Goal: Transaction & Acquisition: Purchase product/service

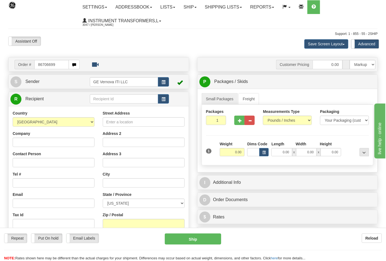
type input "86706699"
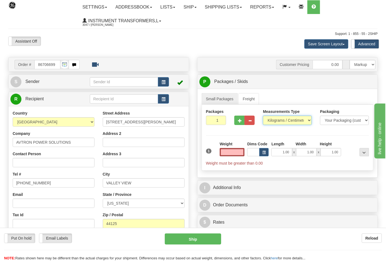
type input "0.00"
click at [288, 122] on select "Pounds / Inches Kilograms / Centimeters" at bounding box center [287, 120] width 49 height 9
select select "0"
click at [263, 116] on select "Pounds / Inches Kilograms / Centimeters" at bounding box center [287, 120] width 49 height 9
click at [228, 154] on input "0.00" at bounding box center [232, 152] width 25 height 8
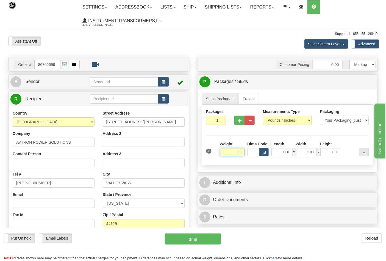
click button "Delete" at bounding box center [0, 0] width 0 height 0
type input "10.00"
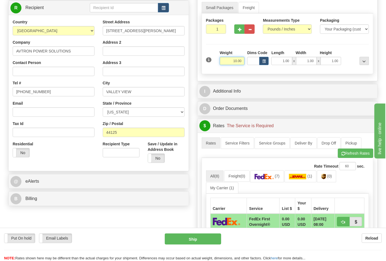
scroll to position [91, 0]
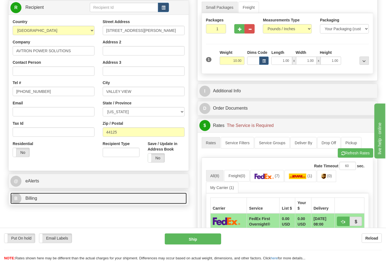
click at [60, 201] on link "B Billing" at bounding box center [98, 198] width 176 height 11
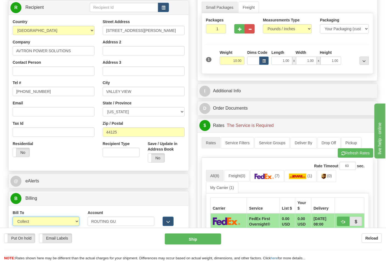
click at [65, 221] on select "Sender Recipient Third Party Collect" at bounding box center [46, 221] width 67 height 9
select select "2"
click at [13, 218] on select "Sender Recipient Third Party Collect" at bounding box center [46, 221] width 67 height 9
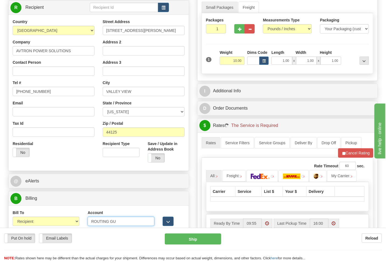
click at [108, 222] on input "ROUTING GU" at bounding box center [121, 221] width 67 height 9
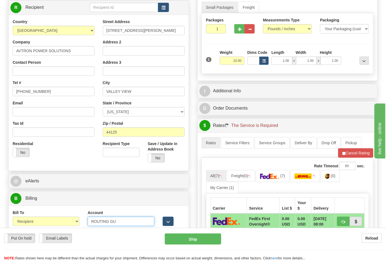
drag, startPoint x: 116, startPoint y: 221, endPoint x: 42, endPoint y: 228, distance: 74.0
click at [42, 228] on form "Pre-print Ship Docs. Delete Close Consolidation Unit Close Consolidation Unit C…" at bounding box center [192, 193] width 369 height 456
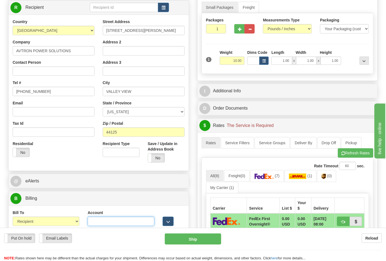
click at [116, 221] on input "Account" at bounding box center [121, 221] width 67 height 9
paste input "28w95a"
type input "28w95a"
click at [332, 178] on span "(0)" at bounding box center [329, 176] width 5 height 4
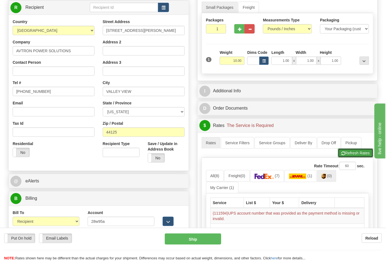
click at [357, 150] on button "Refresh Rates" at bounding box center [355, 152] width 35 height 9
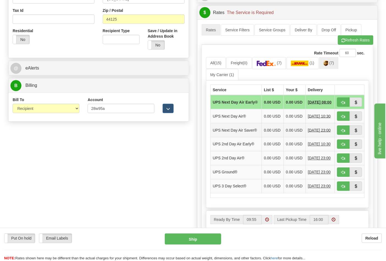
scroll to position [213, 0]
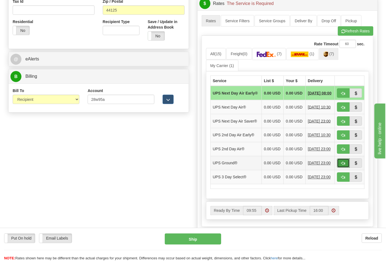
click at [346, 168] on button "button" at bounding box center [343, 162] width 13 height 9
type input "03"
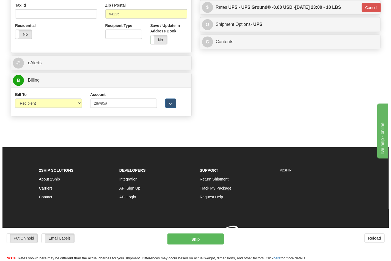
scroll to position [210, 0]
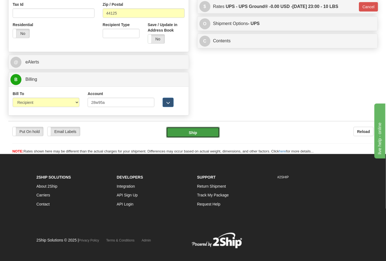
click at [201, 128] on button "Ship" at bounding box center [192, 132] width 53 height 11
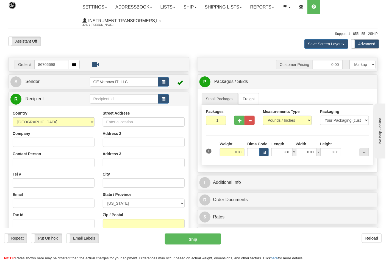
type input "86706698"
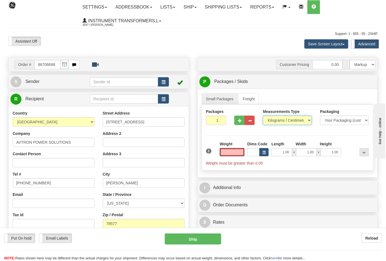
type input "0.00"
click at [304, 116] on select "Pounds / Inches Kilograms / Centimeters" at bounding box center [287, 120] width 49 height 9
select select "0"
click at [263, 116] on select "Pounds / Inches Kilograms / Centimeters" at bounding box center [287, 120] width 49 height 9
click at [227, 151] on input "0.00" at bounding box center [232, 152] width 25 height 8
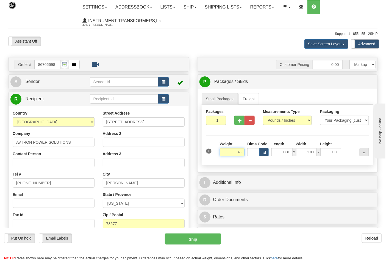
click button "Delete" at bounding box center [0, 0] width 0 height 0
type input "43.00"
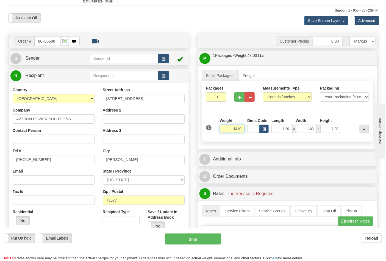
scroll to position [61, 0]
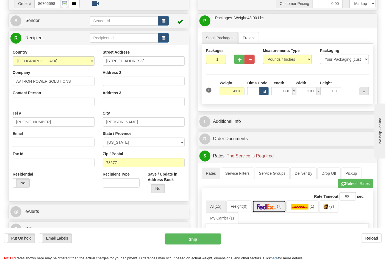
click at [270, 211] on link "(7)" at bounding box center [269, 207] width 34 height 12
click at [274, 207] on img at bounding box center [266, 206] width 19 height 5
click at [361, 182] on button "Refresh Rates" at bounding box center [355, 183] width 35 height 9
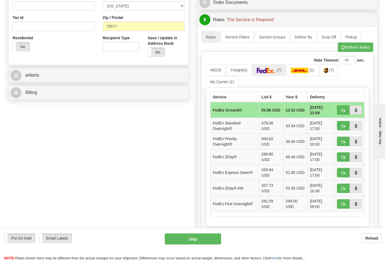
scroll to position [213, 0]
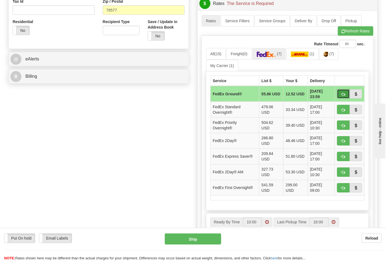
click at [342, 96] on span "button" at bounding box center [343, 95] width 4 height 4
type input "92"
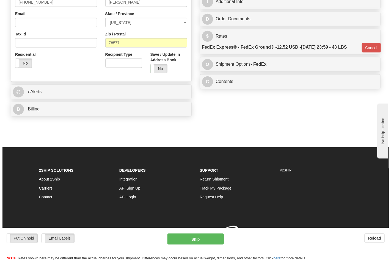
scroll to position [190, 0]
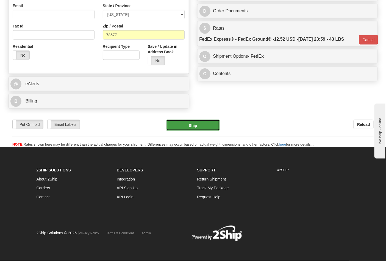
click at [208, 127] on button "Ship" at bounding box center [192, 125] width 53 height 11
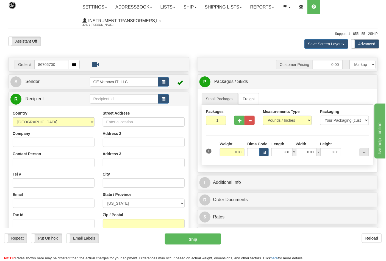
type input "86706700"
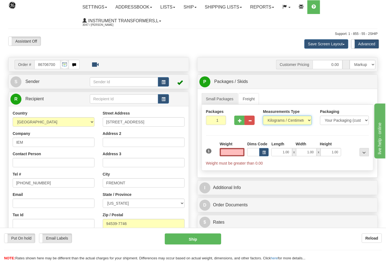
type input "0.00"
click at [278, 120] on select "Pounds / Inches Kilograms / Centimeters" at bounding box center [287, 120] width 49 height 9
select select "0"
click at [263, 116] on select "Pounds / Inches Kilograms / Centimeters" at bounding box center [287, 120] width 49 height 9
click at [224, 155] on input "0.00" at bounding box center [232, 152] width 25 height 8
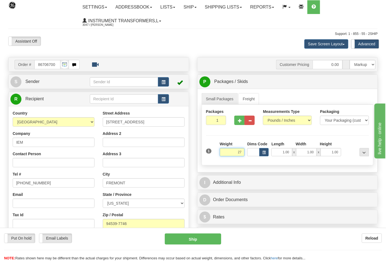
click button "Delete" at bounding box center [0, 0] width 0 height 0
type input "27.00"
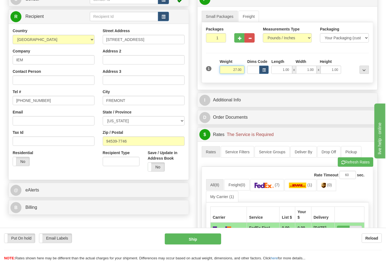
scroll to position [91, 0]
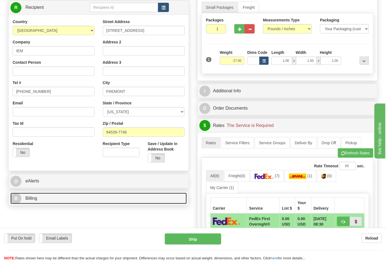
click at [48, 194] on link "B Billing" at bounding box center [98, 198] width 176 height 11
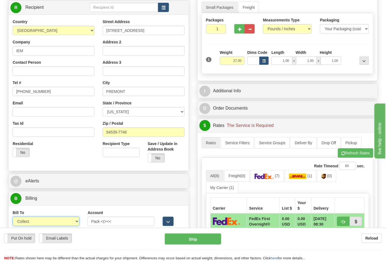
click at [59, 221] on select "Sender Recipient Third Party Collect" at bounding box center [46, 221] width 67 height 9
select select "2"
click at [13, 218] on select "Sender Recipient Third Party Collect" at bounding box center [46, 221] width 67 height 9
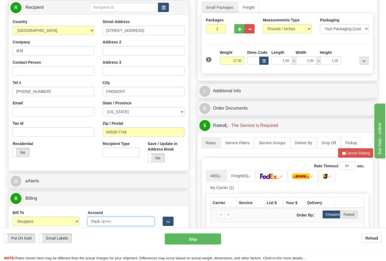
drag, startPoint x: 114, startPoint y: 223, endPoint x: 85, endPoint y: 226, distance: 29.2
click at [85, 226] on div "Account Pack <(><< 3rd Party Account List Please select" at bounding box center [120, 220] width 75 height 20
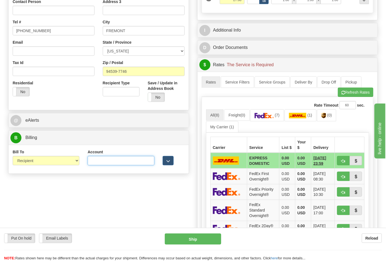
scroll to position [152, 0]
type input "312270463"
click button "Delete" at bounding box center [0, 0] width 0 height 0
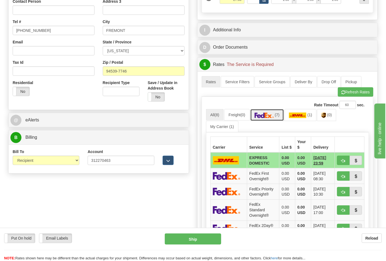
click at [274, 118] on img at bounding box center [264, 115] width 19 height 5
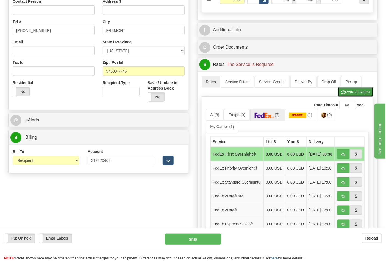
click at [355, 90] on button "Refresh Rates" at bounding box center [355, 91] width 35 height 9
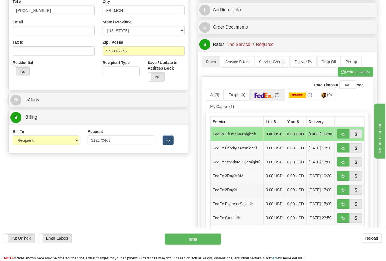
scroll to position [244, 0]
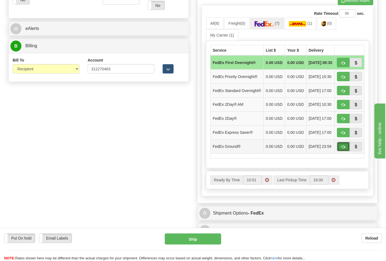
click at [341, 149] on span "button" at bounding box center [343, 147] width 4 height 4
type input "92"
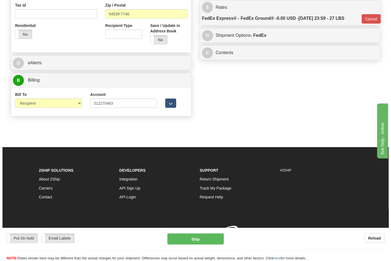
scroll to position [218, 0]
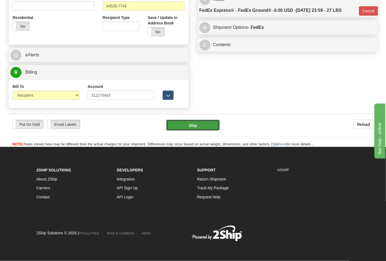
click at [198, 127] on button "Ship" at bounding box center [192, 125] width 53 height 11
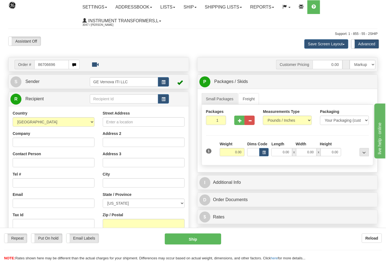
type input "86706696"
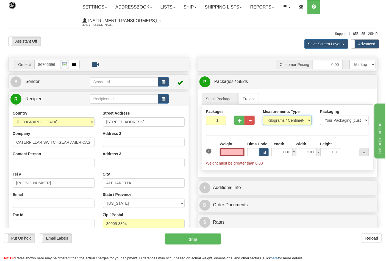
type input "0.00"
click at [296, 120] on select "Pounds / Inches Kilograms / Centimeters" at bounding box center [287, 120] width 49 height 9
select select "0"
click at [263, 116] on select "Pounds / Inches Kilograms / Centimeters" at bounding box center [287, 120] width 49 height 9
click at [231, 153] on input "0.00" at bounding box center [232, 152] width 25 height 8
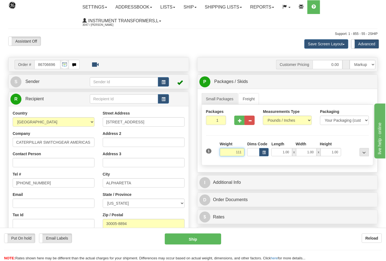
click button "Delete" at bounding box center [0, 0] width 0 height 0
type input "111.00"
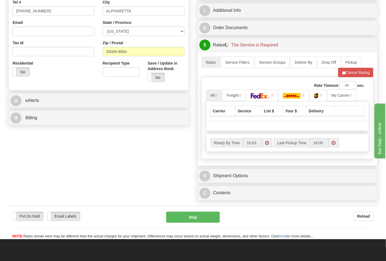
scroll to position [183, 0]
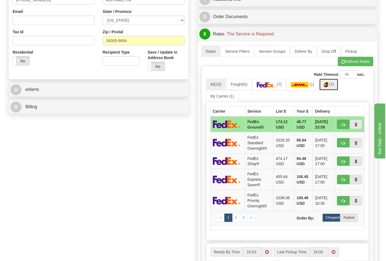
click at [334, 87] on link "(7)" at bounding box center [328, 85] width 19 height 12
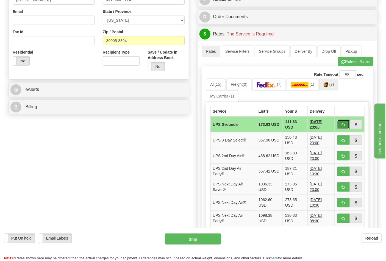
click at [341, 123] on button "button" at bounding box center [343, 124] width 13 height 9
type input "03"
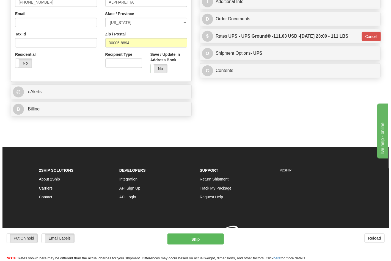
scroll to position [182, 0]
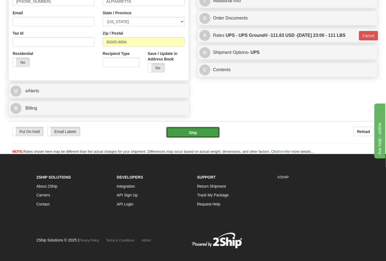
click at [191, 132] on button "Ship" at bounding box center [192, 132] width 53 height 11
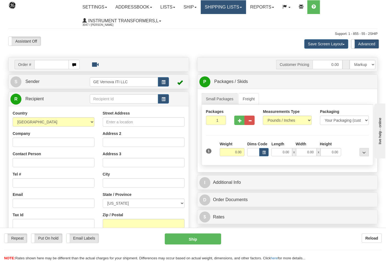
click at [244, 8] on link "Shipping lists" at bounding box center [223, 7] width 45 height 14
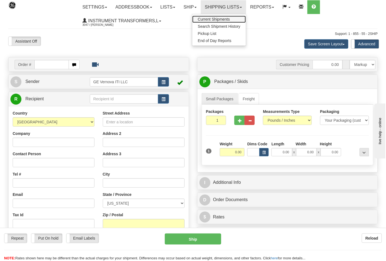
click at [226, 20] on span "Current Shipments" at bounding box center [214, 19] width 32 height 4
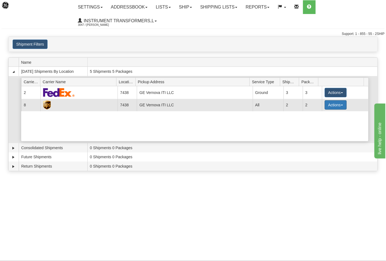
click at [341, 104] on button "Actions" at bounding box center [336, 104] width 22 height 9
click at [318, 116] on span "Details" at bounding box center [315, 115] width 15 height 4
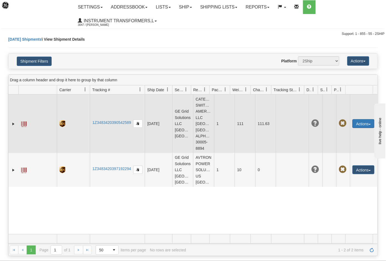
click at [364, 119] on button "Actions" at bounding box center [363, 123] width 22 height 9
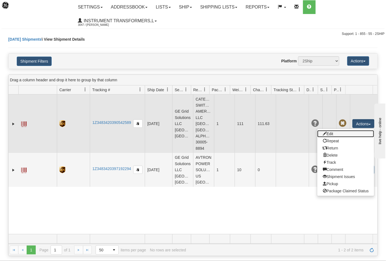
click at [330, 130] on link "Edit" at bounding box center [345, 133] width 57 height 7
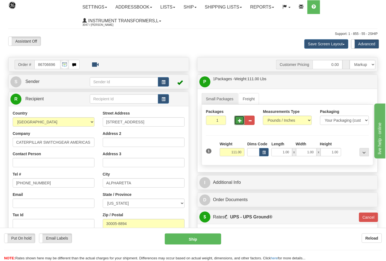
click at [243, 122] on button "button" at bounding box center [239, 120] width 10 height 9
type input "2"
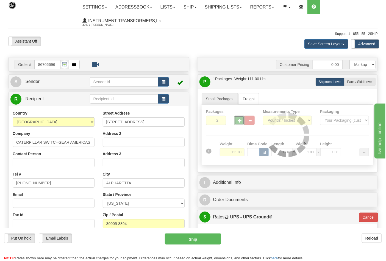
type input "03"
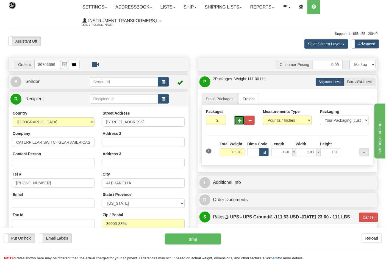
click at [242, 122] on button "button" at bounding box center [239, 120] width 10 height 9
type input "3"
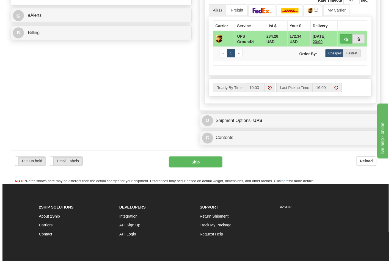
scroll to position [275, 0]
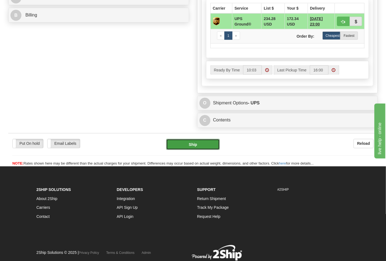
click at [210, 146] on button "Ship" at bounding box center [192, 144] width 53 height 11
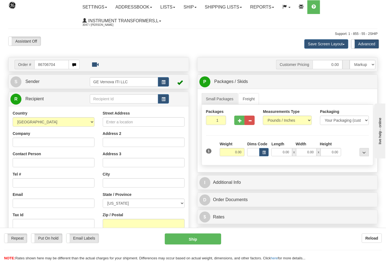
type input "86706704"
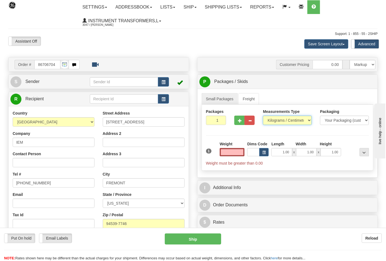
type input "0.00"
click at [287, 118] on select "Pounds / Inches Kilograms / Centimeters" at bounding box center [287, 120] width 49 height 9
select select "0"
click at [263, 116] on select "Pounds / Inches Kilograms / Centimeters" at bounding box center [287, 120] width 49 height 9
click at [224, 152] on input "0.00" at bounding box center [232, 152] width 25 height 8
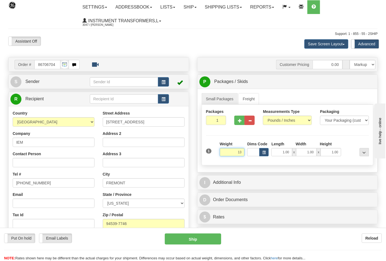
click button "Delete" at bounding box center [0, 0] width 0 height 0
type input "13.00"
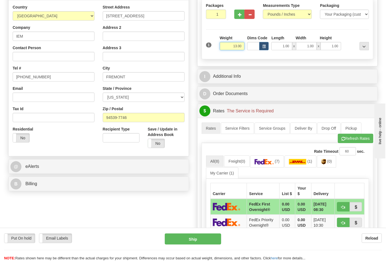
scroll to position [122, 0]
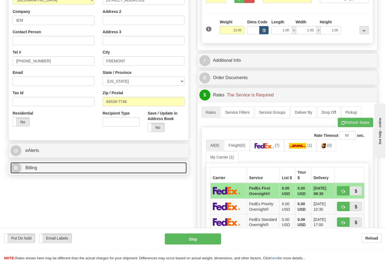
click at [56, 166] on link "B Billing" at bounding box center [98, 167] width 176 height 11
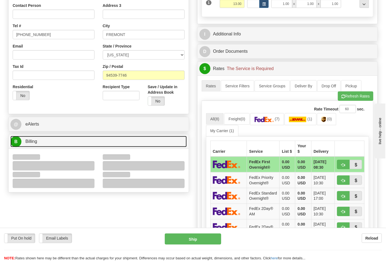
scroll to position [183, 0]
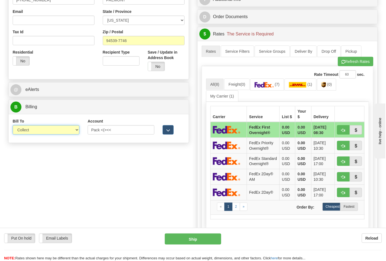
click at [66, 132] on select "Sender Recipient Third Party Collect" at bounding box center [46, 129] width 67 height 9
select select "2"
click at [13, 126] on select "Sender Recipient Third Party Collect" at bounding box center [46, 129] width 67 height 9
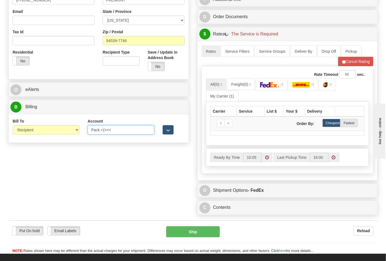
drag, startPoint x: 116, startPoint y: 130, endPoint x: 51, endPoint y: 138, distance: 65.5
click at [51, 138] on div "Bill To Sender Recipient Third Party Collect Account Pack <(><< 3rd Party Accou…" at bounding box center [99, 128] width 180 height 20
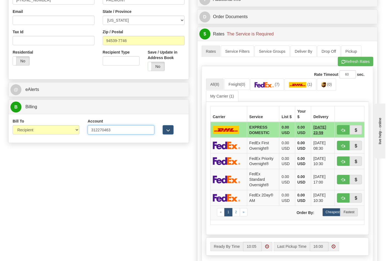
type input "312270463"
click button "Delete" at bounding box center [0, 0] width 0 height 0
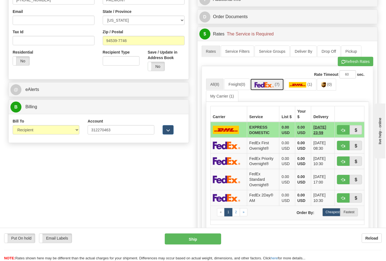
click at [266, 88] on img at bounding box center [264, 84] width 19 height 5
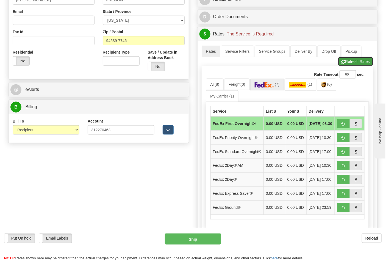
click at [349, 65] on button "Refresh Rates" at bounding box center [355, 61] width 35 height 9
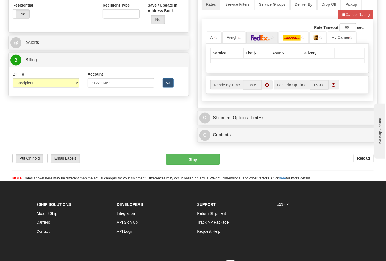
scroll to position [244, 0]
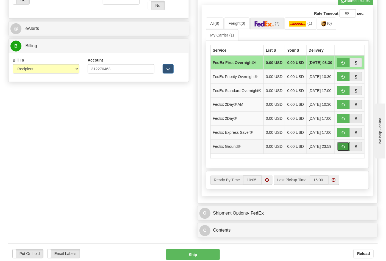
click at [343, 149] on span "button" at bounding box center [343, 147] width 4 height 4
type input "92"
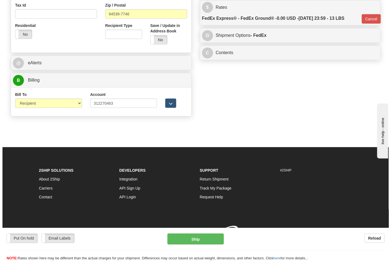
scroll to position [218, 0]
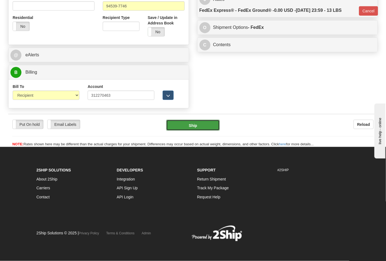
click at [199, 124] on button "Ship" at bounding box center [192, 125] width 53 height 11
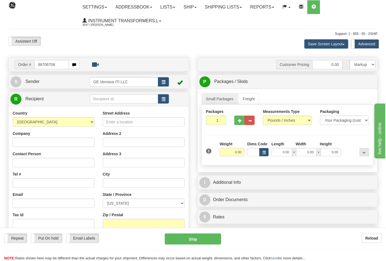
type input "86706706"
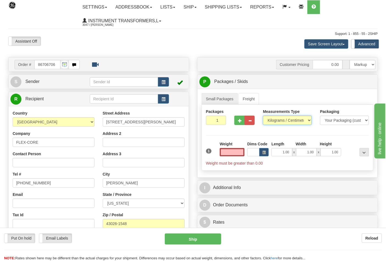
type input "0.00"
click at [284, 121] on select "Pounds / Inches Kilograms / Centimeters" at bounding box center [287, 120] width 49 height 9
select select "0"
click at [263, 116] on select "Pounds / Inches Kilograms / Centimeters" at bounding box center [287, 120] width 49 height 9
click at [232, 151] on input "0.00" at bounding box center [232, 152] width 25 height 8
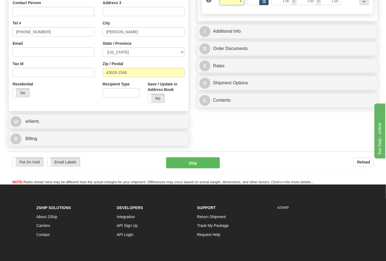
scroll to position [152, 0]
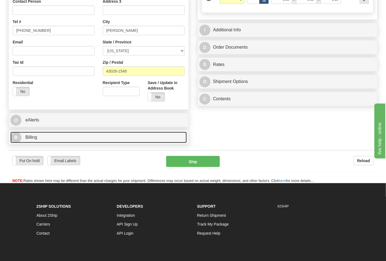
type input "4.00"
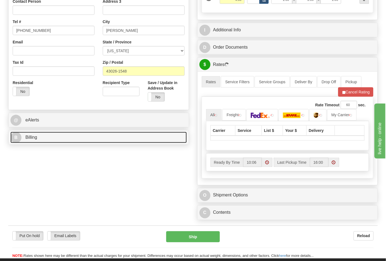
click at [55, 142] on link "B Billing" at bounding box center [98, 137] width 176 height 11
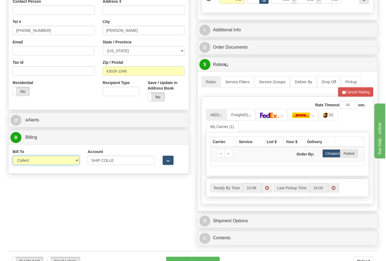
click at [58, 158] on select "Sender Recipient Third Party Collect" at bounding box center [46, 160] width 67 height 9
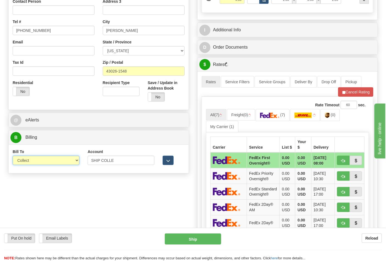
select select "2"
click at [13, 156] on select "Sender Recipient Third Party Collect" at bounding box center [46, 160] width 67 height 9
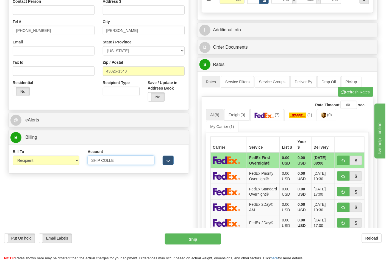
drag, startPoint x: 112, startPoint y: 162, endPoint x: 4, endPoint y: 166, distance: 108.3
click at [4, 166] on div "Order # 86706706 S" at bounding box center [98, 40] width 189 height 271
click at [146, 161] on input "Account" at bounding box center [121, 160] width 67 height 9
paste input "473367"
type input "473367"
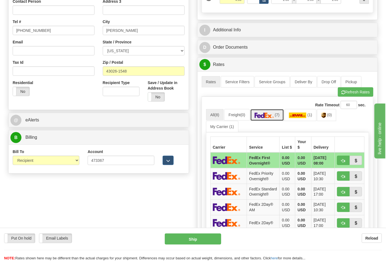
click at [272, 118] on img at bounding box center [264, 115] width 19 height 5
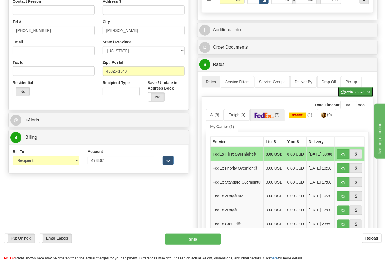
click at [346, 91] on button "Refresh Rates" at bounding box center [355, 91] width 35 height 9
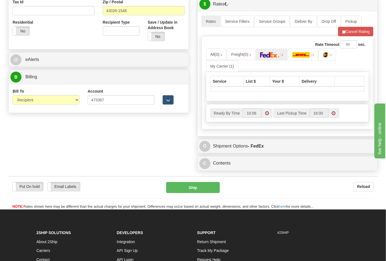
scroll to position [213, 0]
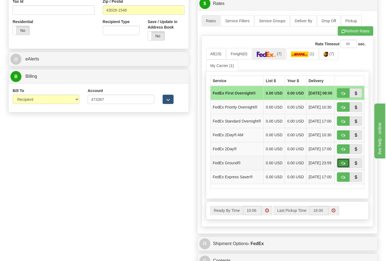
click at [342, 165] on span "button" at bounding box center [343, 164] width 4 height 4
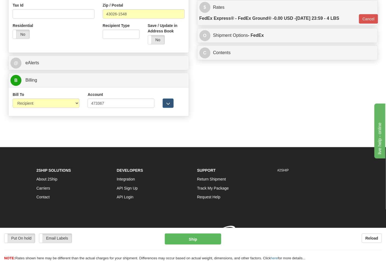
scroll to position [210, 0]
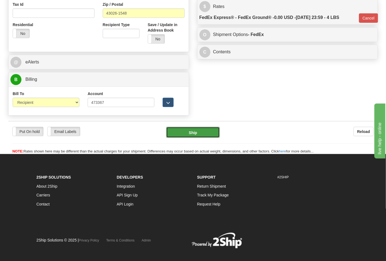
click at [176, 129] on button "Ship" at bounding box center [192, 132] width 53 height 11
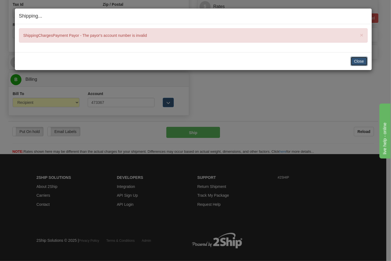
click at [354, 58] on button "Close" at bounding box center [358, 61] width 17 height 9
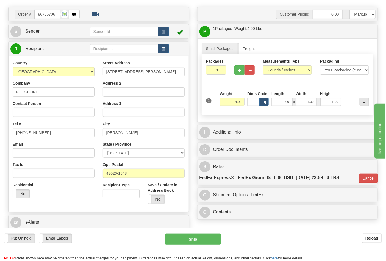
scroll to position [91, 0]
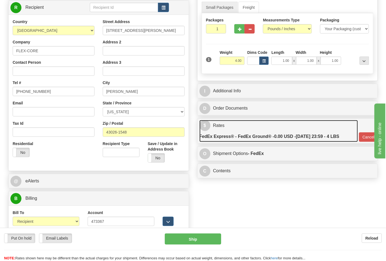
click at [339, 128] on link "$ Rates FedEx Express® - FedEx Ground® - 0.00 USD - [DATE] 23:59 - 4 LBS" at bounding box center [278, 131] width 158 height 22
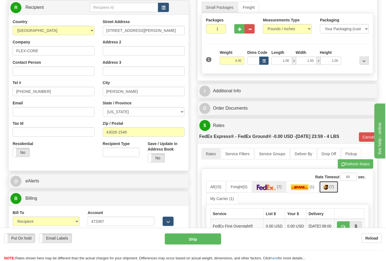
click at [328, 187] on img at bounding box center [326, 187] width 5 height 5
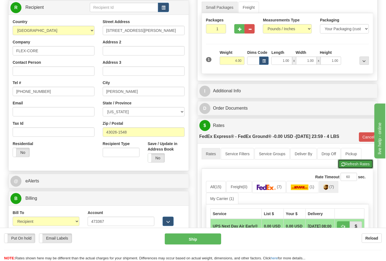
click at [343, 162] on button "Refresh Rates" at bounding box center [355, 163] width 35 height 9
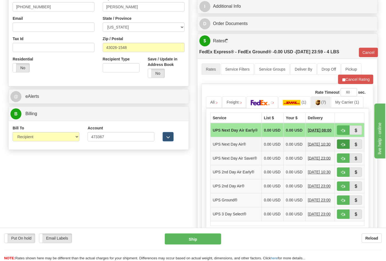
scroll to position [183, 0]
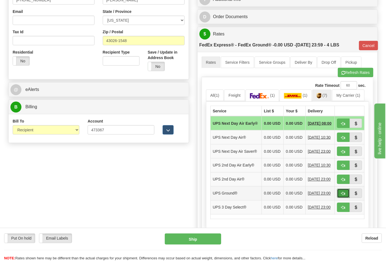
click at [343, 196] on span "button" at bounding box center [343, 194] width 4 height 4
type input "03"
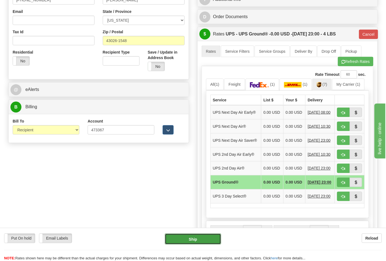
click at [200, 234] on button "Ship" at bounding box center [193, 238] width 56 height 11
click at [342, 185] on span "button" at bounding box center [343, 183] width 4 height 4
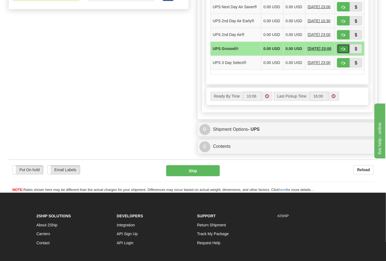
scroll to position [244, 0]
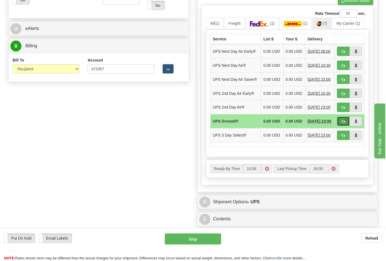
click at [345, 126] on button "button" at bounding box center [343, 121] width 13 height 9
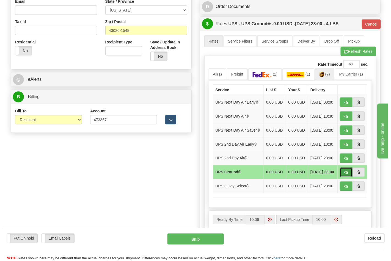
scroll to position [183, 0]
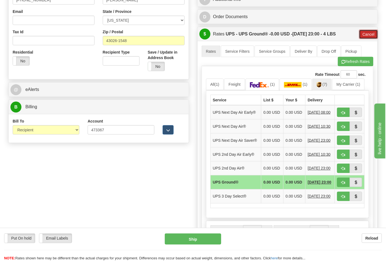
click at [368, 37] on button "Cancel" at bounding box center [368, 34] width 19 height 9
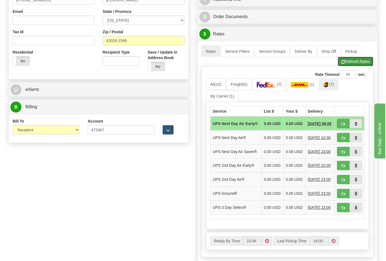
click at [358, 62] on button "Refresh Rates" at bounding box center [355, 61] width 35 height 9
click at [342, 196] on span "button" at bounding box center [343, 194] width 4 height 4
type input "03"
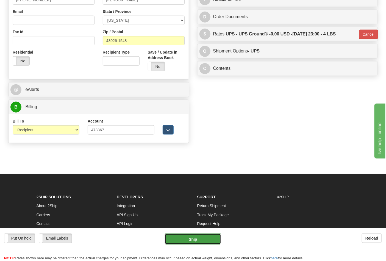
click at [197, 237] on button "Ship" at bounding box center [193, 238] width 56 height 11
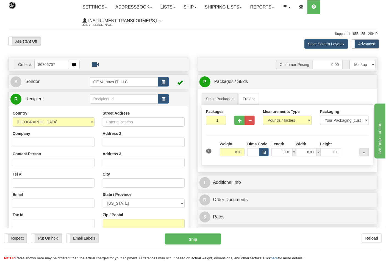
type input "86706707"
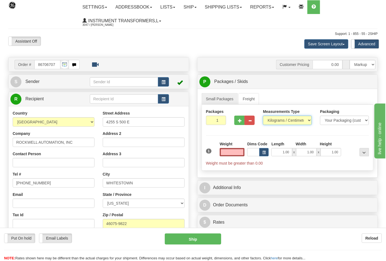
type input "0.00"
click at [292, 122] on select "Pounds / Inches Kilograms / Centimeters" at bounding box center [287, 120] width 49 height 9
select select "0"
click at [263, 116] on select "Pounds / Inches Kilograms / Centimeters" at bounding box center [287, 120] width 49 height 9
click at [233, 153] on input "0.00" at bounding box center [232, 152] width 25 height 8
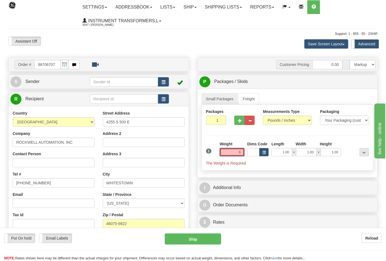
click button "Delete" at bounding box center [0, 0] width 0 height 0
type input "6.00"
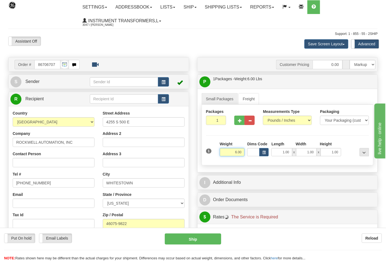
scroll to position [183, 0]
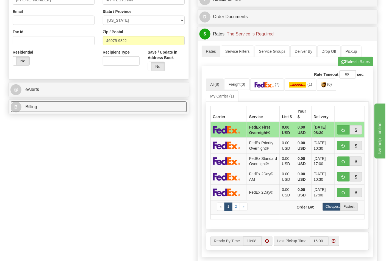
click at [116, 111] on link "B Billing" at bounding box center [98, 106] width 176 height 11
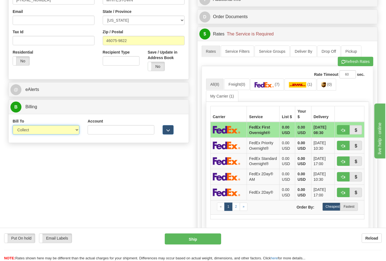
click at [74, 132] on select "Sender Recipient Third Party Collect" at bounding box center [46, 129] width 67 height 9
select select "2"
click at [13, 126] on select "Sender Recipient Third Party Collect" at bounding box center [46, 129] width 67 height 9
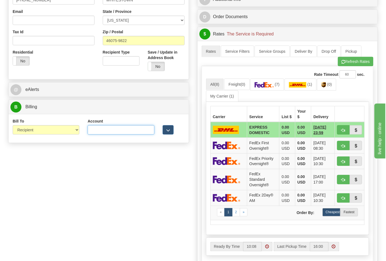
click at [105, 131] on input "Account" at bounding box center [121, 129] width 67 height 9
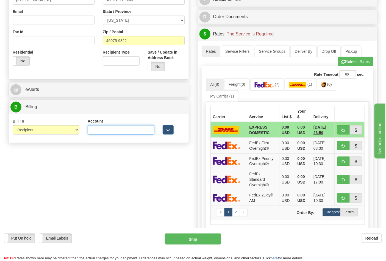
paste input "587102"
type input "587102"
click at [326, 85] on img at bounding box center [323, 84] width 5 height 5
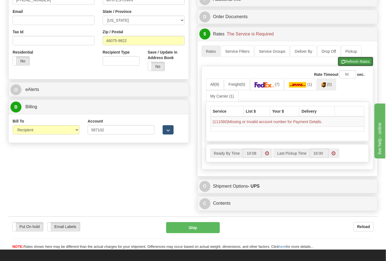
click at [346, 65] on button "Refresh Rates" at bounding box center [355, 61] width 35 height 9
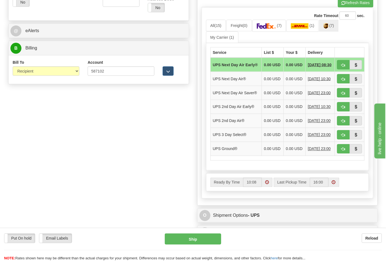
scroll to position [244, 0]
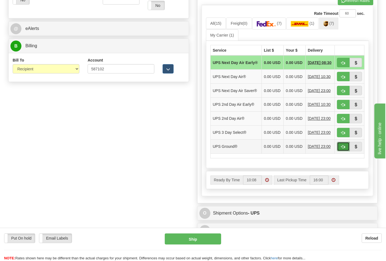
click at [342, 149] on span "button" at bounding box center [343, 147] width 4 height 4
type input "03"
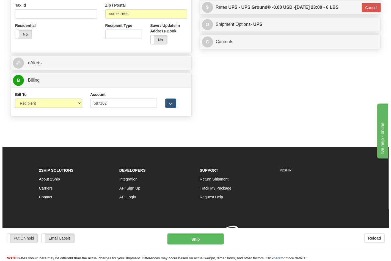
scroll to position [218, 0]
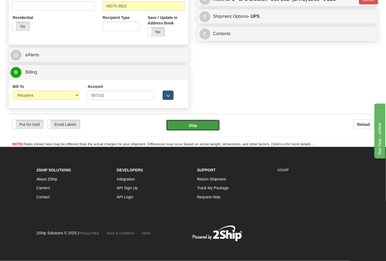
click at [190, 127] on button "Ship" at bounding box center [192, 125] width 53 height 11
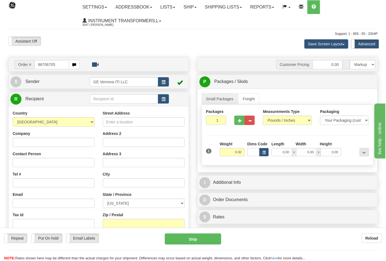
type input "86706705"
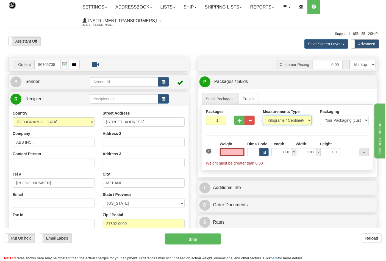
type input "0.00"
click at [310, 119] on select "Pounds / Inches Kilograms / Centimeters" at bounding box center [287, 120] width 49 height 9
select select "0"
click at [263, 116] on select "Pounds / Inches Kilograms / Centimeters" at bounding box center [287, 120] width 49 height 9
click at [223, 152] on input "0.00" at bounding box center [232, 152] width 25 height 8
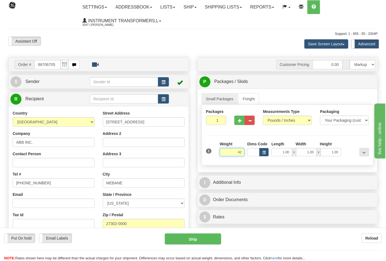
click button "Delete" at bounding box center [0, 0] width 0 height 0
type input "42.00"
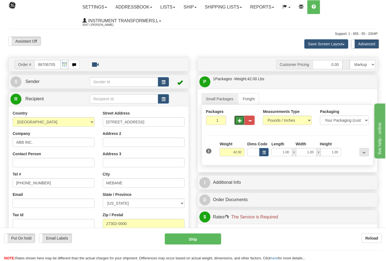
click at [241, 125] on button "button" at bounding box center [239, 120] width 10 height 9
type input "2"
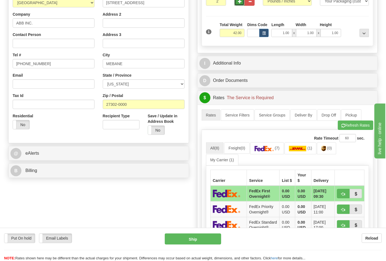
scroll to position [122, 0]
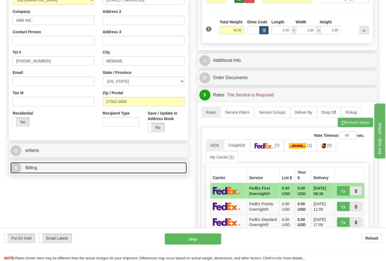
click at [130, 163] on link "B Billing" at bounding box center [98, 167] width 176 height 11
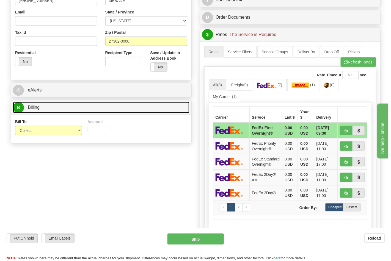
scroll to position [183, 0]
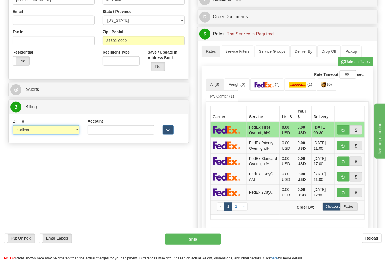
click at [60, 132] on select "Sender Recipient Third Party Collect" at bounding box center [46, 129] width 67 height 9
select select "2"
click at [13, 126] on select "Sender Recipient Third Party Collect" at bounding box center [46, 129] width 67 height 9
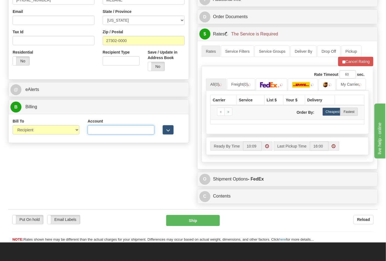
click at [94, 129] on input "Account" at bounding box center [121, 129] width 67 height 9
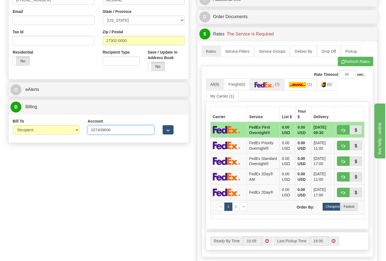
type input "027409806"
click at [282, 86] on link "(7)" at bounding box center [267, 85] width 34 height 12
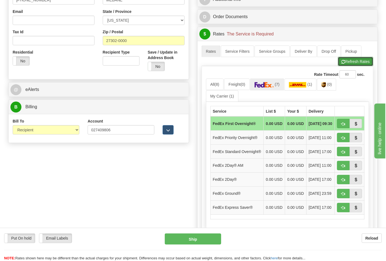
click at [347, 60] on button "Refresh Rates" at bounding box center [355, 61] width 35 height 9
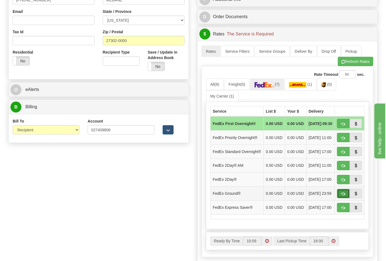
click at [339, 198] on button "button" at bounding box center [343, 193] width 13 height 9
type input "92"
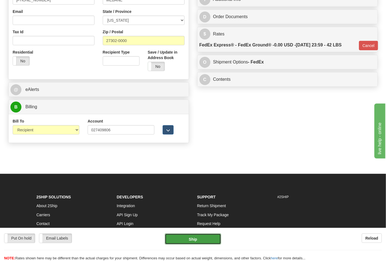
click at [201, 237] on button "Ship" at bounding box center [193, 238] width 56 height 11
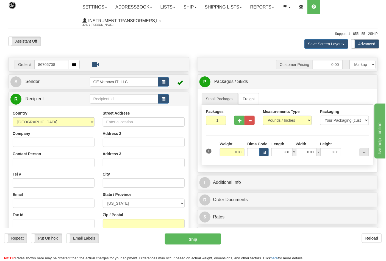
type input "86706708"
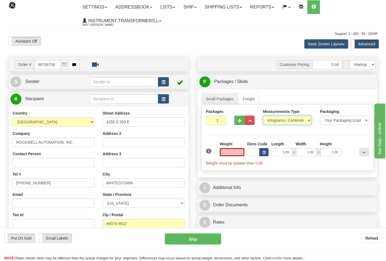
type input "0.00"
click at [297, 119] on select "Pounds / Inches Kilograms / Centimeters" at bounding box center [287, 120] width 49 height 9
select select "0"
click at [263, 116] on select "Pounds / Inches Kilograms / Centimeters" at bounding box center [287, 120] width 49 height 9
click at [230, 154] on input "0.00" at bounding box center [232, 152] width 25 height 8
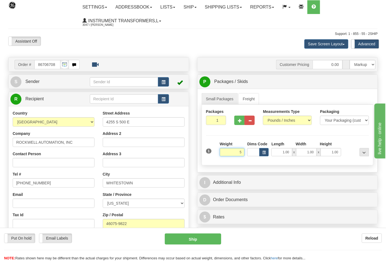
click button "Delete" at bounding box center [0, 0] width 0 height 0
type input "5.00"
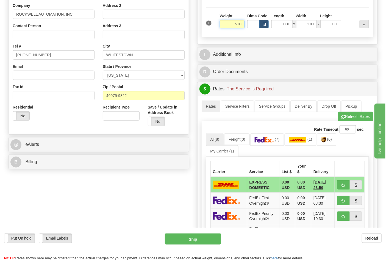
scroll to position [152, 0]
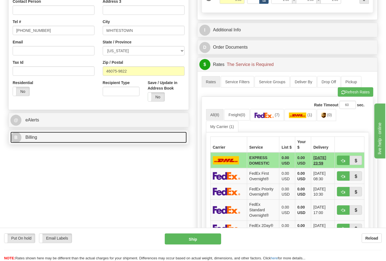
click at [146, 139] on link "B Billing" at bounding box center [98, 137] width 176 height 11
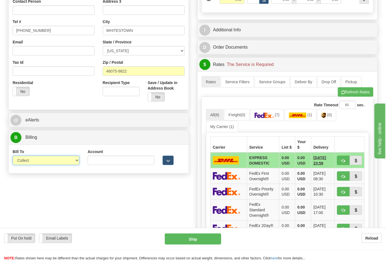
click at [59, 162] on select "Sender Recipient Third Party Collect" at bounding box center [46, 160] width 67 height 9
select select "2"
click at [13, 156] on select "Sender Recipient Third Party Collect" at bounding box center [46, 160] width 67 height 9
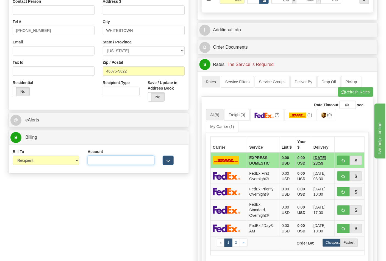
click at [127, 160] on input "Account" at bounding box center [121, 160] width 67 height 9
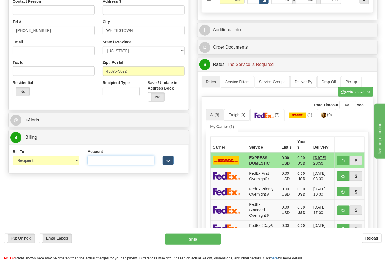
click at [128, 158] on input "Account" at bounding box center [121, 160] width 67 height 9
paste input "587102"
type input "587102"
click at [325, 115] on img at bounding box center [323, 115] width 5 height 5
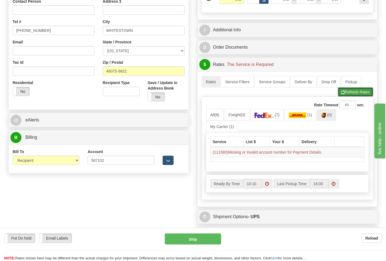
click at [357, 89] on button "Refresh Rates" at bounding box center [355, 91] width 35 height 9
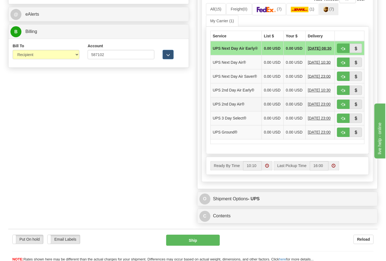
scroll to position [244, 0]
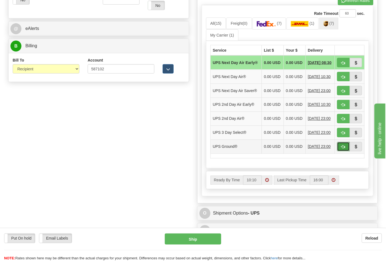
click at [343, 149] on span "button" at bounding box center [343, 147] width 4 height 4
type input "03"
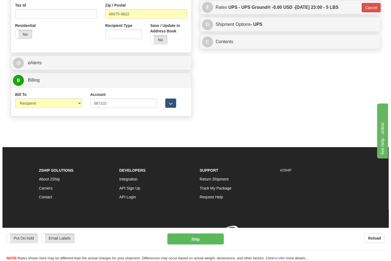
scroll to position [218, 0]
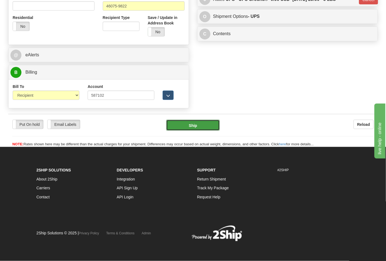
click at [195, 127] on button "Ship" at bounding box center [192, 125] width 53 height 11
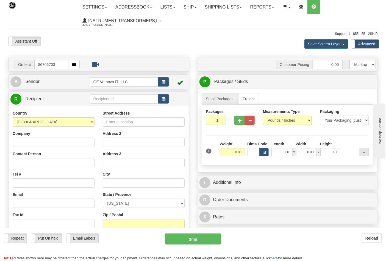
type input "86706703"
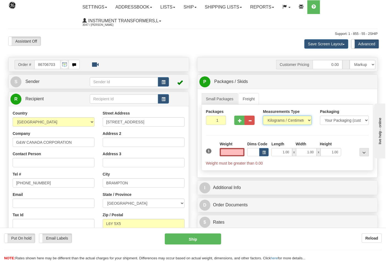
type input "0.00"
click at [276, 123] on select "Pounds / Inches Kilograms / Centimeters" at bounding box center [287, 120] width 49 height 9
select select "0"
click at [263, 116] on select "Pounds / Inches Kilograms / Centimeters" at bounding box center [287, 120] width 49 height 9
click at [241, 123] on span "button" at bounding box center [240, 121] width 4 height 4
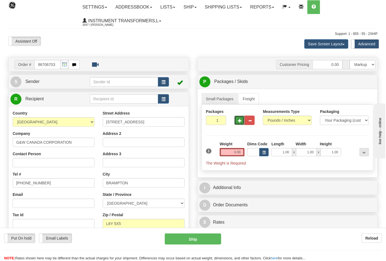
type input "2"
click at [231, 152] on input "0.00" at bounding box center [232, 152] width 25 height 8
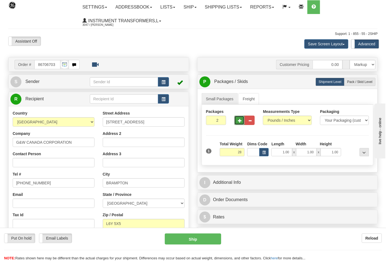
type input "28.00"
click at [237, 118] on button "button" at bounding box center [239, 120] width 10 height 9
type input "5"
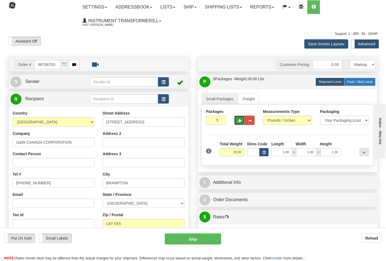
click at [365, 84] on span "Pack / Skid Level" at bounding box center [359, 82] width 25 height 4
radio input "true"
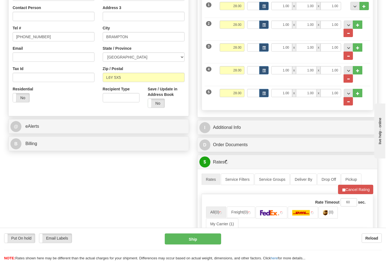
scroll to position [152, 0]
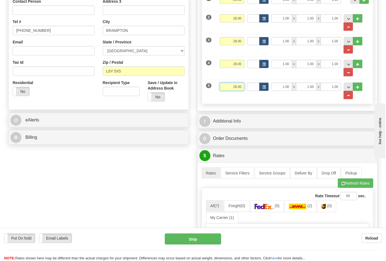
drag, startPoint x: 224, startPoint y: 87, endPoint x: 258, endPoint y: 84, distance: 34.2
click at [254, 89] on div "5 Weight 28.00 Dims Code Length Width Height" at bounding box center [288, 88] width 166 height 23
click button "Delete" at bounding box center [0, 0] width 0 height 0
type input "15.00"
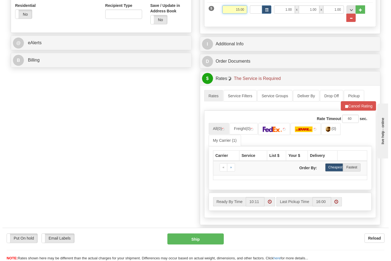
scroll to position [275, 0]
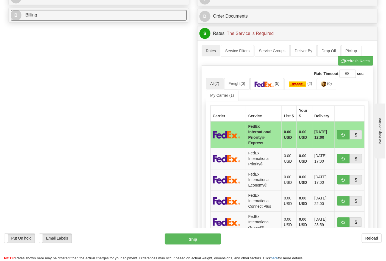
click at [147, 19] on link "B Billing" at bounding box center [98, 15] width 176 height 11
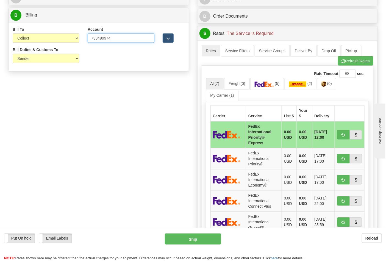
click at [115, 39] on input "733499974;" at bounding box center [121, 38] width 67 height 9
type input "733499974"
click at [70, 38] on select "Sender Recipient Third Party Collect" at bounding box center [46, 38] width 67 height 9
select select "2"
click at [13, 34] on select "Sender Recipient Third Party Collect" at bounding box center [46, 38] width 67 height 9
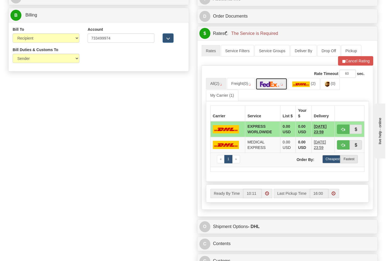
click at [272, 87] on img at bounding box center [269, 84] width 19 height 5
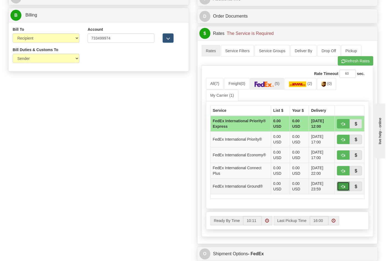
click at [341, 186] on span "button" at bounding box center [343, 187] width 4 height 4
type input "92"
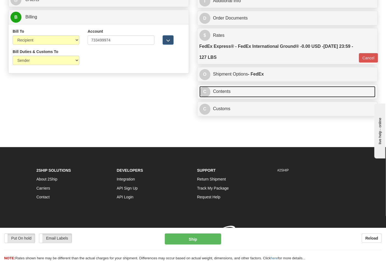
click at [263, 93] on link "C Contents" at bounding box center [287, 91] width 176 height 11
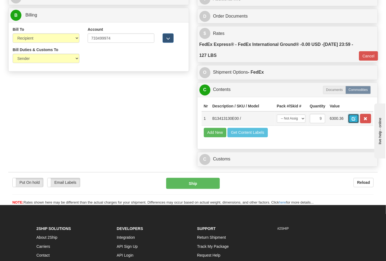
click at [359, 119] on button "button" at bounding box center [353, 118] width 11 height 9
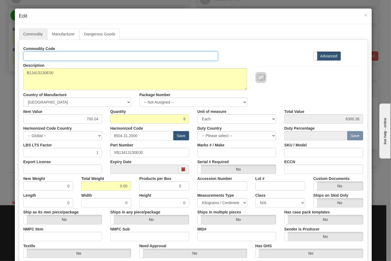
click at [57, 56] on input "Id" at bounding box center [120, 55] width 195 height 9
type input "TRANSFORMERS"
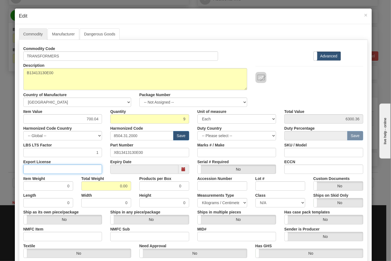
click at [76, 170] on input "Export License" at bounding box center [62, 169] width 79 height 9
type input "NLR"
click at [43, 231] on div "NMFC Item" at bounding box center [62, 232] width 87 height 17
click at [48, 235] on input "NMFC Item" at bounding box center [62, 236] width 79 height 9
type input "63170"
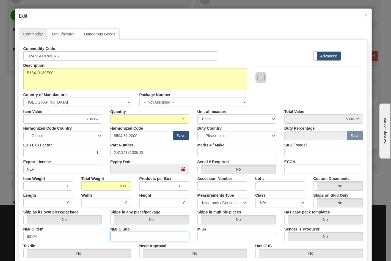
click at [123, 235] on input "NMFC Sub" at bounding box center [149, 236] width 79 height 9
type input "4"
drag, startPoint x: 118, startPoint y: 186, endPoint x: 128, endPoint y: 188, distance: 10.5
click at [128, 188] on input "0.00" at bounding box center [106, 185] width 50 height 9
type input "127"
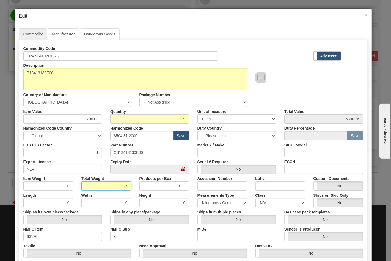
type input "14.1111"
click at [319, 169] on input "ECCN" at bounding box center [323, 169] width 79 height 9
type input "EAR99"
click at [282, 205] on select "N/A 50.0 55.0 60.0 65.0 70.0 85.0 92.5 100.0 125.0 175.0 250.0 300.0 400.0" at bounding box center [280, 202] width 50 height 9
select select "70.0"
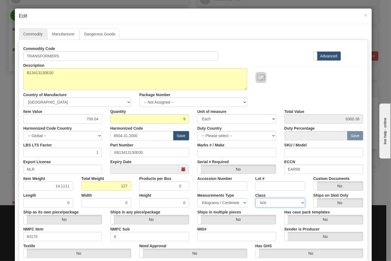
click at [255, 198] on select "N/A 50.0 55.0 60.0 65.0 70.0 85.0 92.5 100.0 125.0 175.0 250.0 300.0 400.0" at bounding box center [280, 202] width 50 height 9
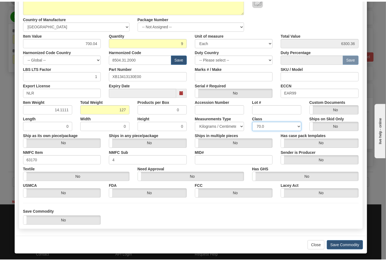
scroll to position [79, 0]
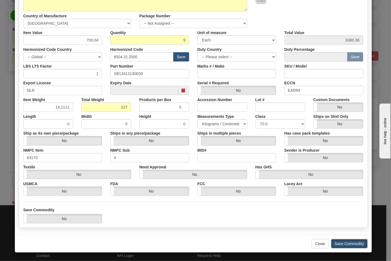
click at [342, 242] on button "Save Commodity" at bounding box center [349, 243] width 37 height 9
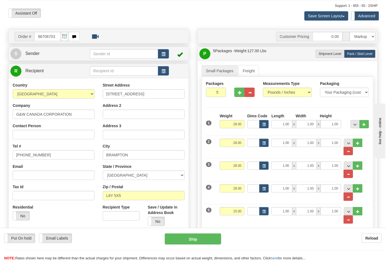
scroll to position [0, 0]
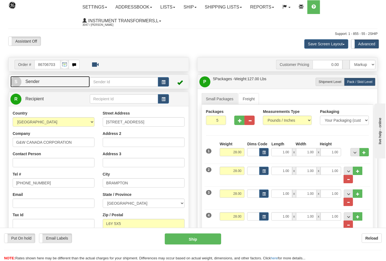
click at [41, 83] on link "S Sender" at bounding box center [49, 81] width 79 height 11
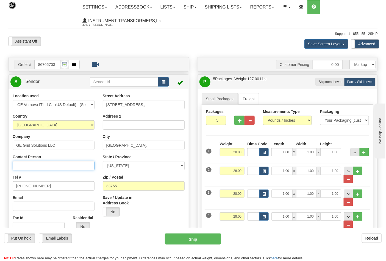
click at [31, 165] on input "Contact Person" at bounding box center [54, 165] width 82 height 9
type input "[PERSON_NAME]"
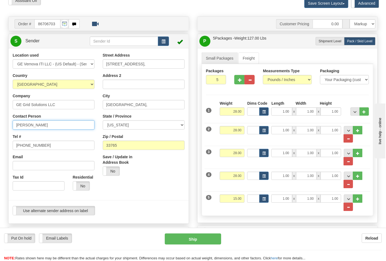
scroll to position [122, 0]
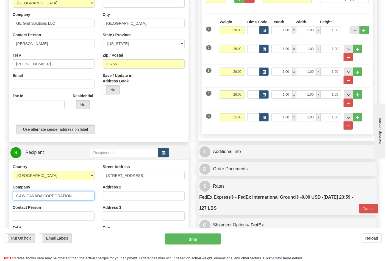
drag, startPoint x: 77, startPoint y: 198, endPoint x: 3, endPoint y: 199, distance: 74.2
click at [3, 199] on div "Toggle navigation Settings Shipping Preferences Fields Preferences New" at bounding box center [193, 154] width 386 height 553
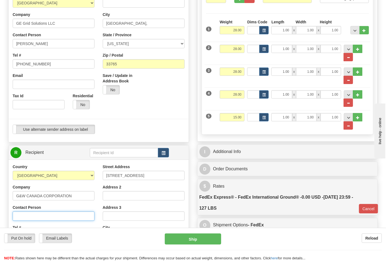
click at [18, 215] on input "Contact Person" at bounding box center [54, 215] width 82 height 9
paste input "G&W CANADA CORPORATION"
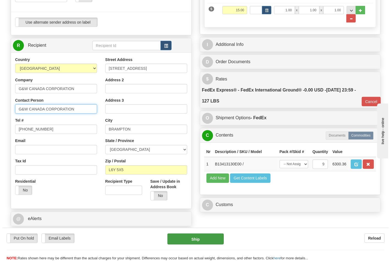
scroll to position [244, 0]
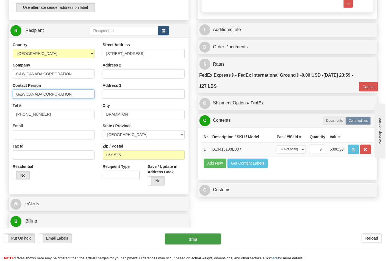
type input "G&W CANADA CORPORATION"
click at [196, 241] on button "Ship" at bounding box center [193, 238] width 56 height 11
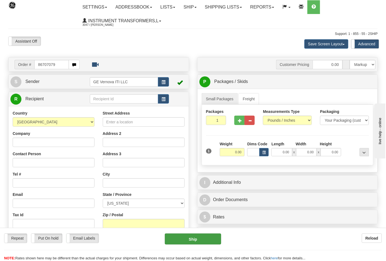
type input "86707079"
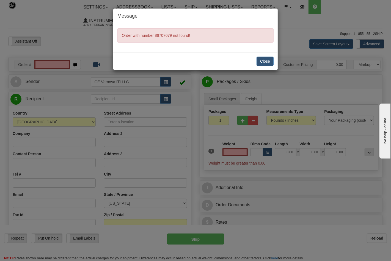
type input "0.00"
click at [269, 61] on button "Close" at bounding box center [264, 61] width 17 height 9
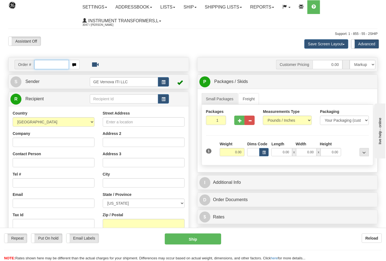
click at [43, 64] on input "text" at bounding box center [51, 64] width 35 height 9
type input "86707079"
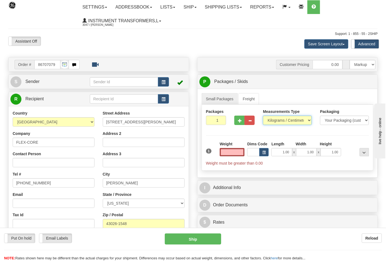
type input "0.00"
click at [299, 119] on select "Pounds / Inches Kilograms / Centimeters" at bounding box center [287, 120] width 49 height 9
select select "0"
click at [263, 116] on select "Pounds / Inches Kilograms / Centimeters" at bounding box center [287, 120] width 49 height 9
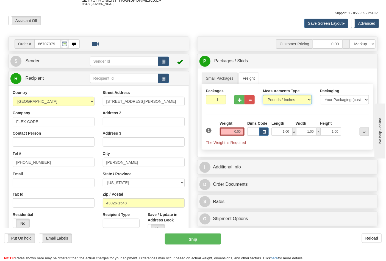
scroll to position [91, 0]
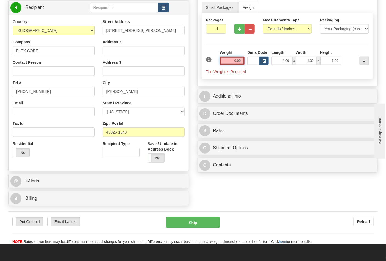
click at [224, 61] on input "0.00" at bounding box center [232, 61] width 25 height 8
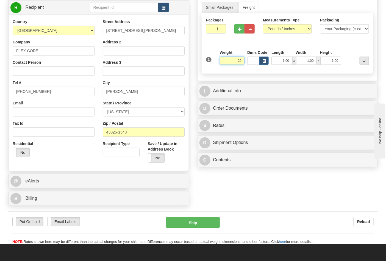
click button "Delete" at bounding box center [0, 0] width 0 height 0
type input "22.00"
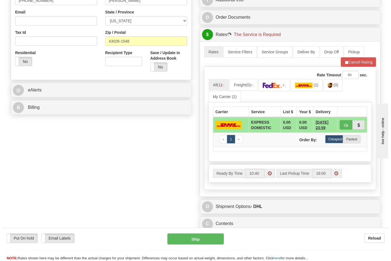
scroll to position [183, 0]
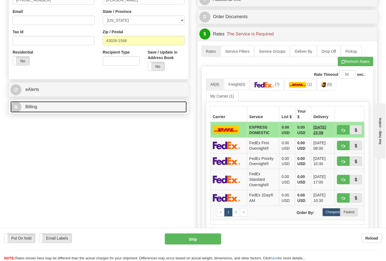
click at [131, 112] on link "B Billing" at bounding box center [98, 106] width 176 height 11
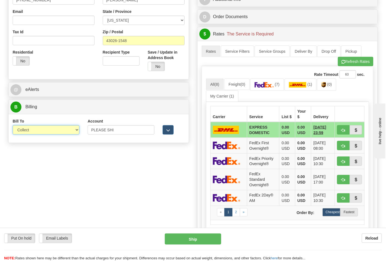
drag, startPoint x: 71, startPoint y: 129, endPoint x: 69, endPoint y: 134, distance: 5.0
click at [71, 129] on select "Sender Recipient Third Party Collect" at bounding box center [46, 129] width 67 height 9
select select "2"
click at [13, 126] on select "Sender Recipient Third Party Collect" at bounding box center [46, 129] width 67 height 9
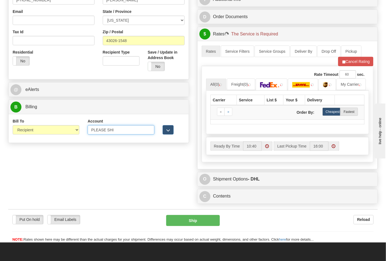
drag, startPoint x: 127, startPoint y: 132, endPoint x: 63, endPoint y: 129, distance: 64.3
click at [63, 129] on div "Bill To Sender Recipient Third Party Collect Account PLEASE [DEMOGRAPHIC_DATA] …" at bounding box center [99, 128] width 180 height 20
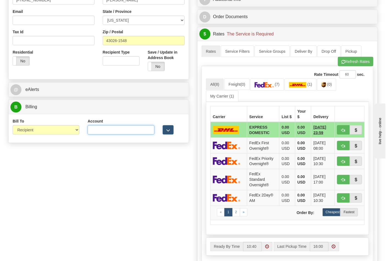
click at [143, 131] on input "Account" at bounding box center [121, 129] width 67 height 9
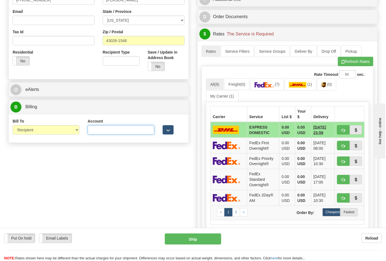
paste input "473367"
type input "473367"
click at [328, 89] on link "(0)" at bounding box center [326, 85] width 19 height 12
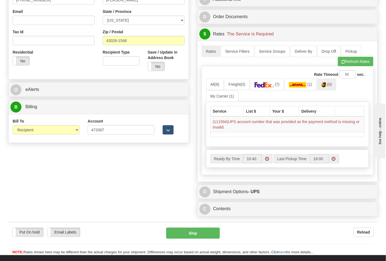
click at [348, 68] on div "Rate Timeout 60 sec. All (8) Freight (0) (7) (1)" at bounding box center [288, 120] width 172 height 108
click at [349, 63] on button "Refresh Rates" at bounding box center [355, 61] width 35 height 9
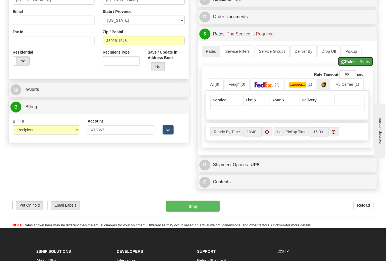
click at [357, 63] on button "Refresh Rates" at bounding box center [355, 61] width 35 height 9
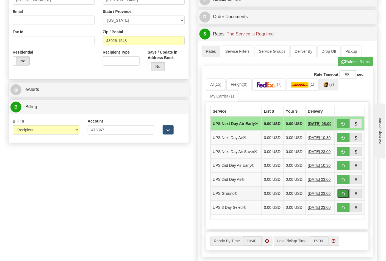
click at [343, 196] on span "button" at bounding box center [343, 194] width 4 height 4
type input "03"
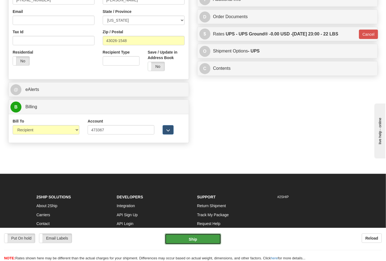
click at [198, 241] on button "Ship" at bounding box center [193, 238] width 56 height 11
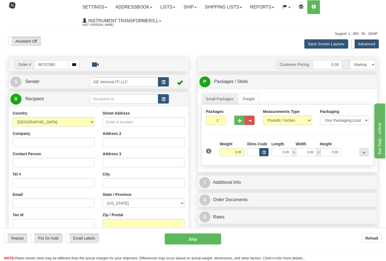
type input "86707080"
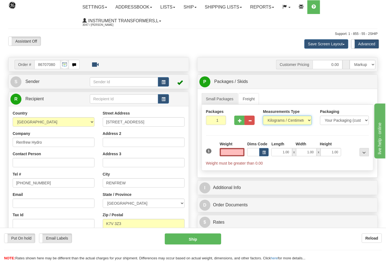
type input "0.00"
click at [287, 117] on select "Pounds / Inches Kilograms / Centimeters" at bounding box center [287, 120] width 49 height 9
select select "0"
click at [263, 116] on select "Pounds / Inches Kilograms / Centimeters" at bounding box center [287, 120] width 49 height 9
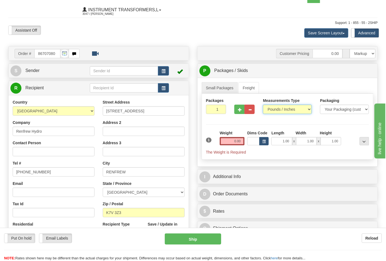
scroll to position [30, 0]
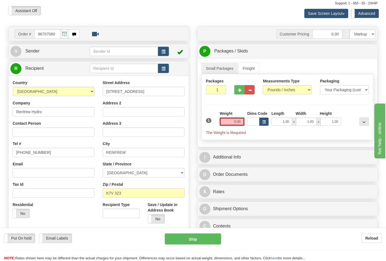
click at [233, 124] on input "0.00" at bounding box center [232, 122] width 25 height 8
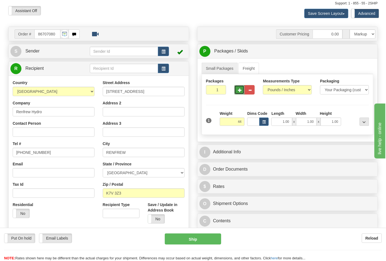
type input "44.00"
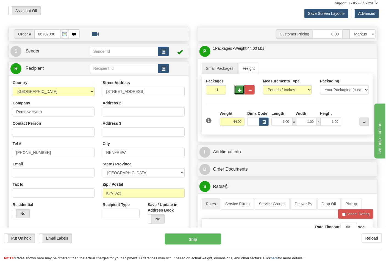
click at [237, 92] on button "button" at bounding box center [239, 89] width 10 height 9
type input "2"
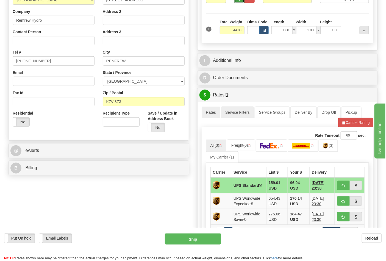
scroll to position [152, 0]
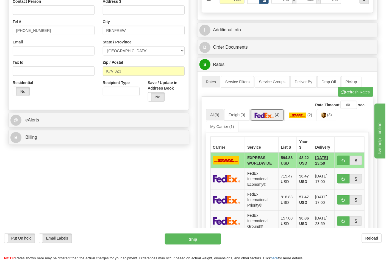
click at [260, 118] on img at bounding box center [264, 115] width 19 height 5
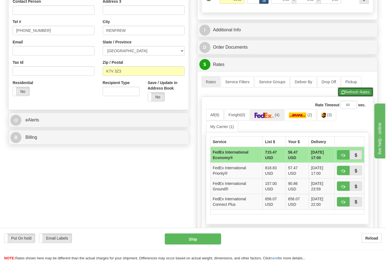
click at [347, 93] on button "Refresh Rates" at bounding box center [355, 91] width 35 height 9
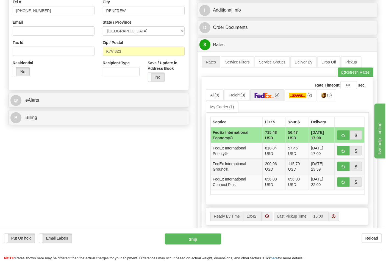
scroll to position [183, 0]
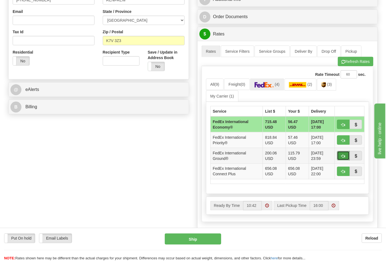
click at [339, 159] on button "button" at bounding box center [343, 155] width 13 height 9
type input "92"
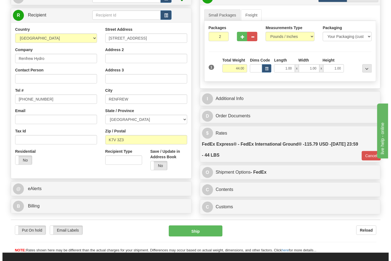
scroll to position [122, 0]
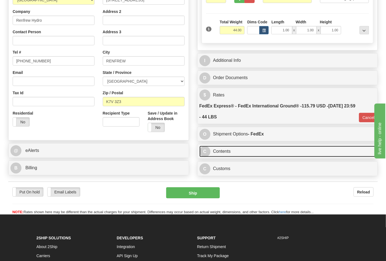
click at [250, 154] on link "C Contents" at bounding box center [287, 151] width 176 height 11
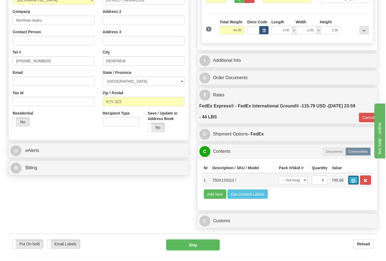
click at [359, 178] on button "button" at bounding box center [353, 180] width 11 height 9
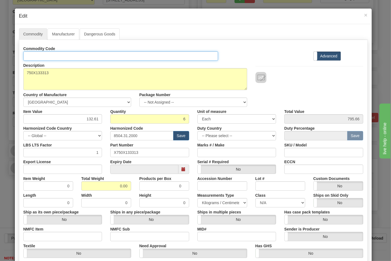
click at [47, 55] on input "Id" at bounding box center [120, 55] width 195 height 9
type input "TRANSFORMERS"
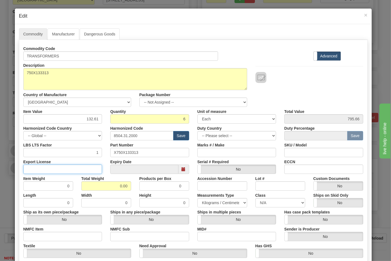
click at [51, 168] on input "Export License" at bounding box center [62, 169] width 79 height 9
type input "NLR"
click at [39, 236] on input "NMFC Item" at bounding box center [62, 236] width 79 height 9
type input "63170"
click at [120, 234] on input "NMFC Sub" at bounding box center [149, 236] width 79 height 9
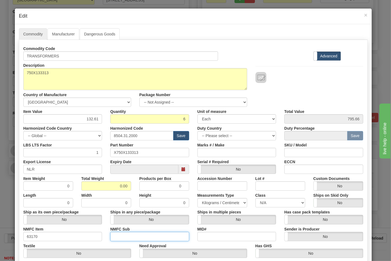
type input "4"
drag, startPoint x: 104, startPoint y: 184, endPoint x: 135, endPoint y: 185, distance: 30.8
click at [135, 185] on div "Item Weight 0 Total Weight 0.00 Products per Box 0 Accession Number Lot # Custo…" at bounding box center [193, 182] width 348 height 17
type input "44"
type input "7.3333"
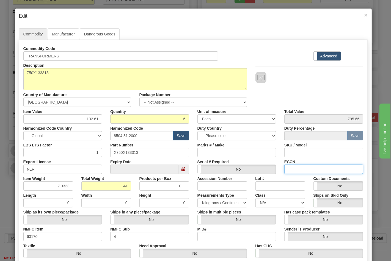
click at [303, 171] on input "ECCN" at bounding box center [323, 169] width 79 height 9
type input "EAR99"
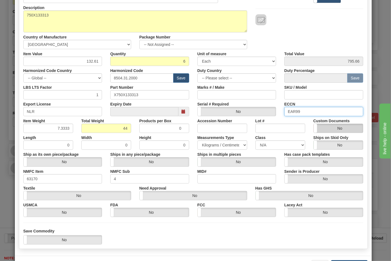
scroll to position [61, 0]
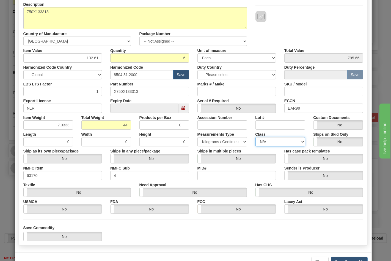
click at [271, 140] on select "N/A 50.0 55.0 60.0 65.0 70.0 85.0 92.5 100.0 125.0 175.0 250.0 300.0 400.0" at bounding box center [280, 141] width 50 height 9
select select "70.0"
click at [255, 137] on select "N/A 50.0 55.0 60.0 65.0 70.0 85.0 92.5 100.0 125.0 175.0 250.0 300.0 400.0" at bounding box center [280, 141] width 50 height 9
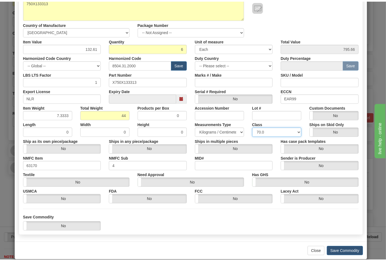
scroll to position [79, 0]
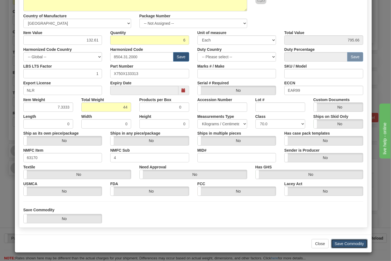
click at [350, 242] on button "Save Commodity" at bounding box center [349, 243] width 37 height 9
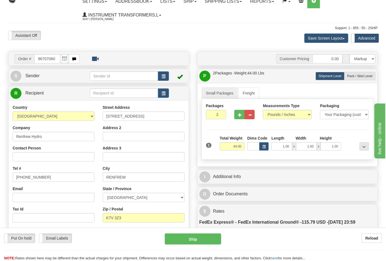
scroll to position [0, 0]
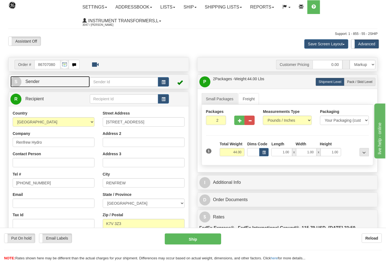
click at [58, 82] on link "S Sender" at bounding box center [49, 81] width 79 height 11
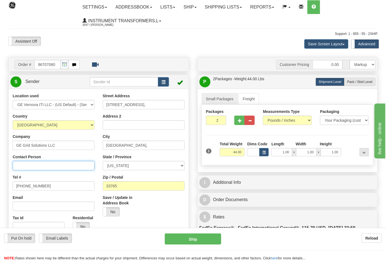
click at [45, 168] on input "Contact Person" at bounding box center [54, 165] width 82 height 9
type input "Nephtali Linares"
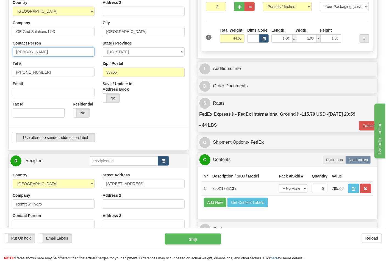
scroll to position [122, 0]
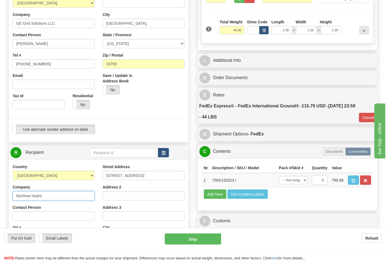
drag, startPoint x: 23, startPoint y: 198, endPoint x: 9, endPoint y: 198, distance: 14.0
click at [9, 198] on div "Country AFGHANISTAN ALAND ISLANDS ALBANIA ALGERIA AMERICAN SAMOA ANDORRA ANGOLA…" at bounding box center [54, 235] width 90 height 142
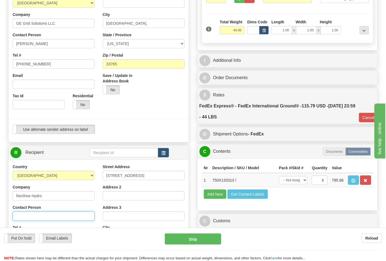
click at [18, 214] on input "Contact Person" at bounding box center [54, 215] width 82 height 9
paste input "Renfrew Hydro"
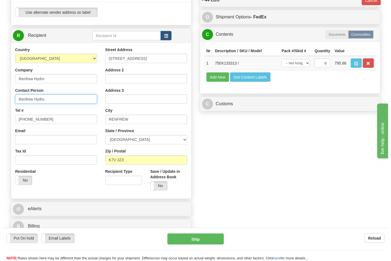
scroll to position [244, 0]
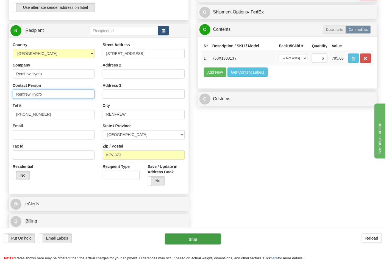
type input "Renfrew Hydro"
click at [192, 236] on button "Ship" at bounding box center [193, 238] width 56 height 11
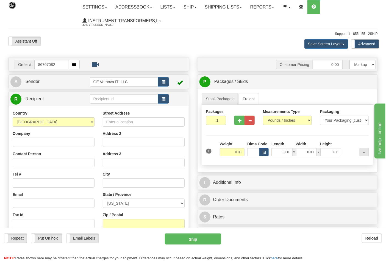
type input "86707082"
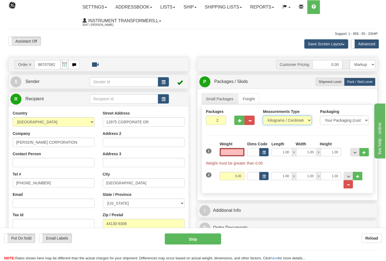
type input "0.00"
click at [299, 121] on select "Pounds / Inches Kilograms / Centimeters" at bounding box center [287, 120] width 49 height 9
select select "0"
click at [263, 116] on select "Pounds / Inches Kilograms / Centimeters" at bounding box center [287, 120] width 49 height 9
click at [348, 187] on button "..." at bounding box center [348, 184] width 9 height 8
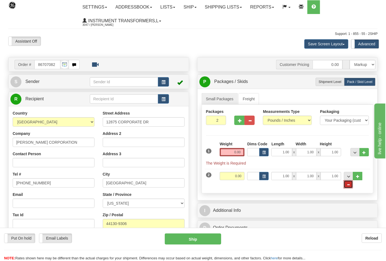
type input "1"
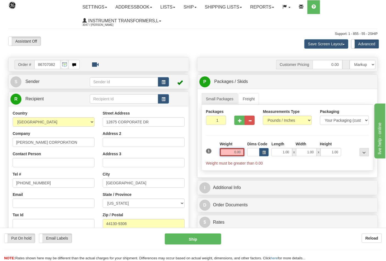
click at [229, 153] on input "0.00" at bounding box center [232, 152] width 25 height 8
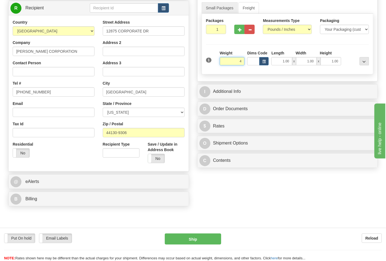
scroll to position [91, 0]
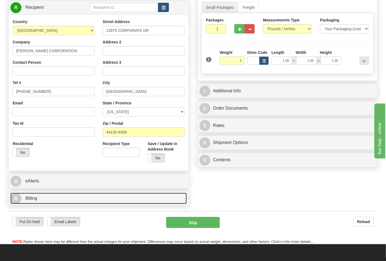
type input "4.00"
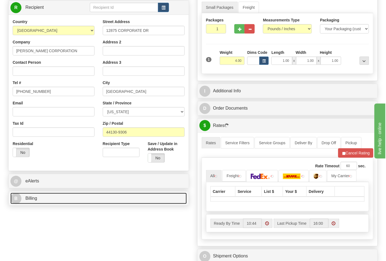
click at [64, 202] on link "B Billing" at bounding box center [98, 198] width 176 height 11
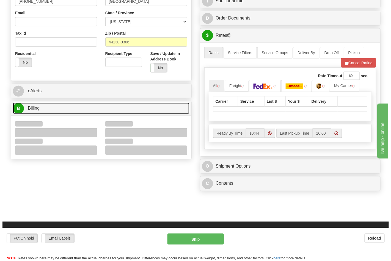
scroll to position [183, 0]
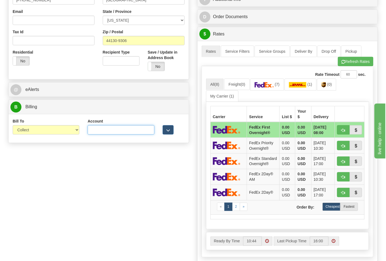
click at [139, 132] on input "Account" at bounding box center [121, 129] width 67 height 9
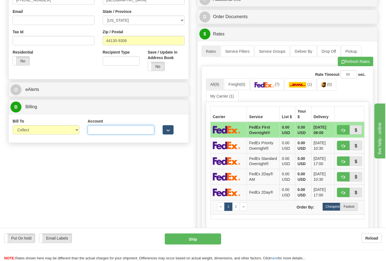
paste input "210243"
click at [325, 87] on img at bounding box center [323, 84] width 5 height 5
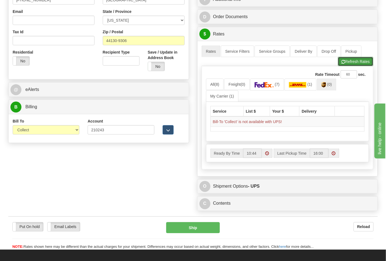
click at [351, 58] on button "Refresh Rates" at bounding box center [355, 61] width 35 height 9
click at [347, 62] on button "Refresh Rates" at bounding box center [355, 61] width 35 height 9
drag, startPoint x: 111, startPoint y: 130, endPoint x: 83, endPoint y: 142, distance: 30.4
click at [83, 142] on div "Bill To Sender Recipient Third Party Collect Account 210243 3rd Party Account L…" at bounding box center [99, 128] width 180 height 29
paste input "103538629"
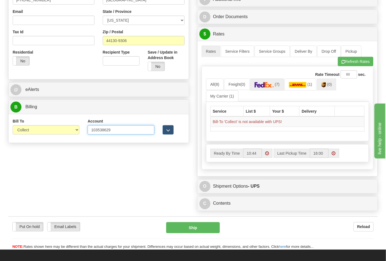
type input "103538629"
click at [273, 87] on img at bounding box center [264, 84] width 19 height 5
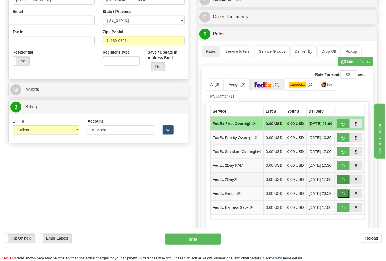
click at [344, 198] on button "button" at bounding box center [343, 193] width 13 height 9
type input "92"
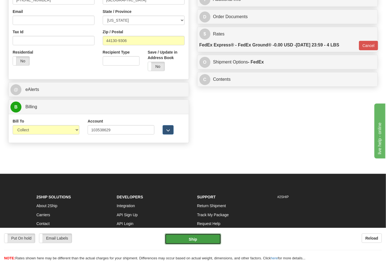
click at [210, 241] on button "Ship" at bounding box center [193, 238] width 56 height 11
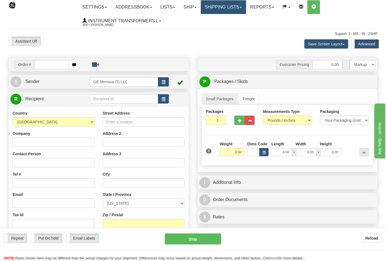
click at [238, 9] on link "Shipping lists" at bounding box center [223, 7] width 45 height 14
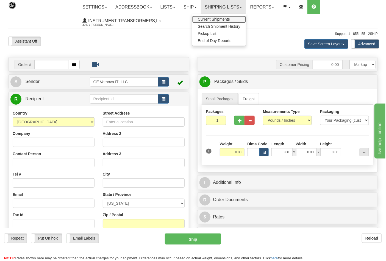
click at [228, 18] on span "Current Shipments" at bounding box center [214, 19] width 32 height 4
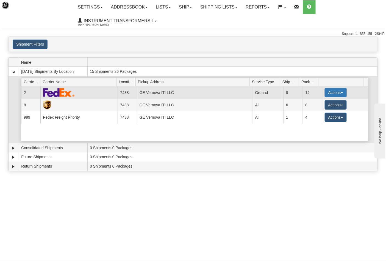
click at [339, 94] on button "Actions" at bounding box center [336, 92] width 22 height 9
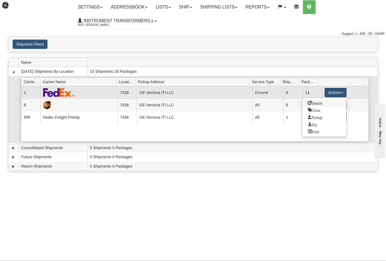
click at [322, 105] on span "Details" at bounding box center [315, 103] width 15 height 4
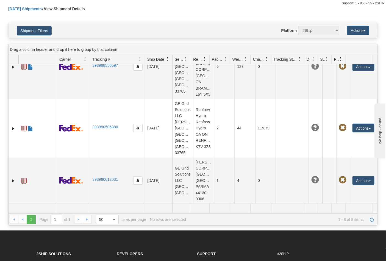
scroll to position [61, 0]
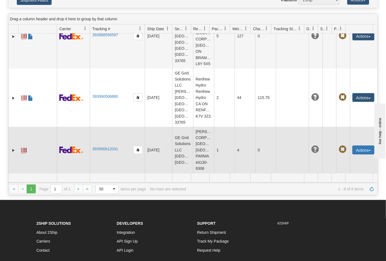
click at [366, 149] on button "Actions" at bounding box center [363, 150] width 22 height 9
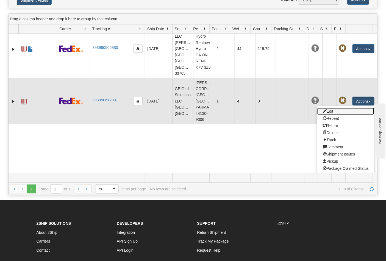
click at [335, 115] on link "Edit" at bounding box center [345, 111] width 57 height 7
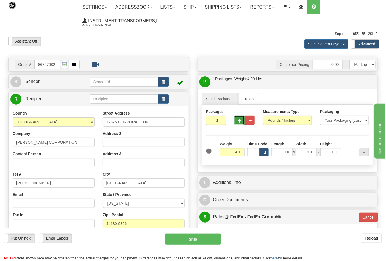
click at [240, 120] on span "button" at bounding box center [240, 121] width 4 height 4
type input "2"
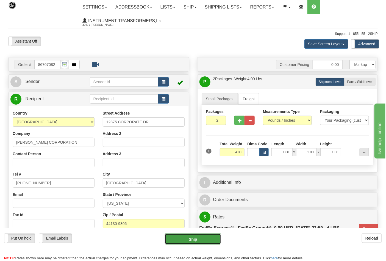
click at [205, 240] on button "Ship" at bounding box center [193, 238] width 56 height 11
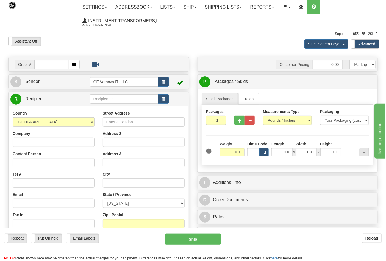
click at [42, 63] on input "text" at bounding box center [51, 64] width 35 height 9
type input "86707076"
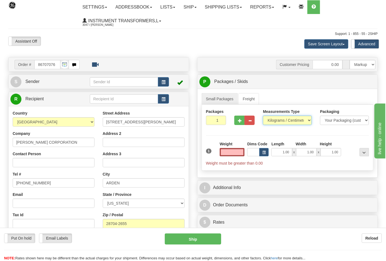
type input "0.00"
click at [284, 120] on select "Pounds / Inches Kilograms / Centimeters" at bounding box center [287, 120] width 49 height 9
select select "0"
click at [263, 116] on select "Pounds / Inches Kilograms / Centimeters" at bounding box center [287, 120] width 49 height 9
click at [231, 151] on input "0.00" at bounding box center [232, 152] width 25 height 8
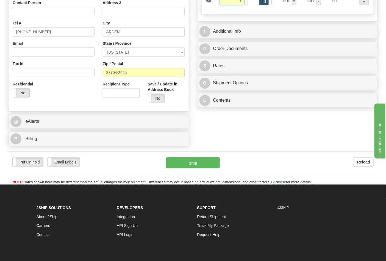
scroll to position [152, 0]
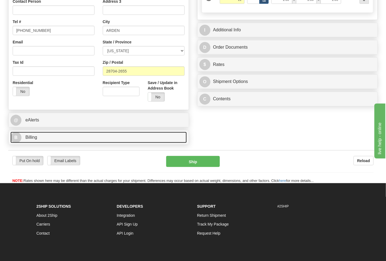
type input "11.00"
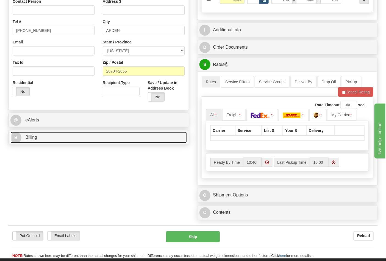
click at [108, 133] on link "B Billing" at bounding box center [98, 137] width 176 height 11
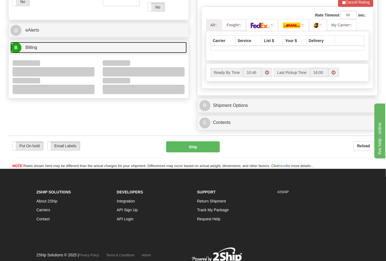
scroll to position [244, 0]
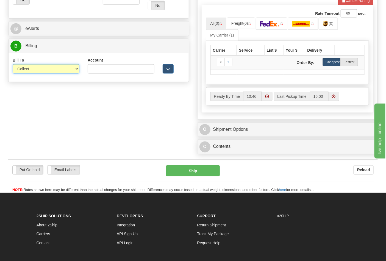
drag, startPoint x: 65, startPoint y: 67, endPoint x: 64, endPoint y: 73, distance: 5.7
click at [66, 68] on select "Sender Recipient Third Party Collect" at bounding box center [46, 68] width 67 height 9
select select "2"
click at [13, 65] on select "Sender Recipient Third Party Collect" at bounding box center [46, 68] width 67 height 9
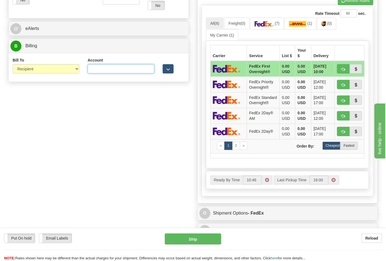
click at [94, 70] on input "Account" at bounding box center [121, 68] width 67 height 9
paste input "103014760"
type input "103014760"
click at [268, 21] on link "(7)" at bounding box center [267, 24] width 34 height 12
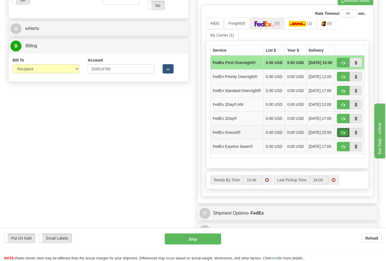
click at [344, 137] on button "button" at bounding box center [343, 132] width 13 height 9
type input "92"
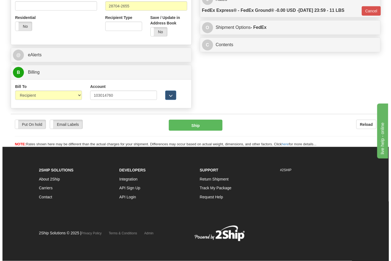
scroll to position [218, 0]
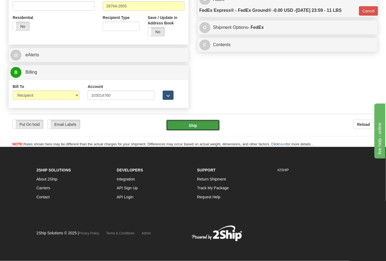
click at [190, 122] on button "Ship" at bounding box center [192, 125] width 53 height 11
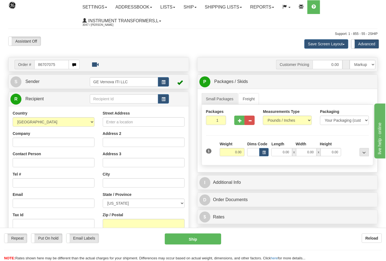
type input "86707075"
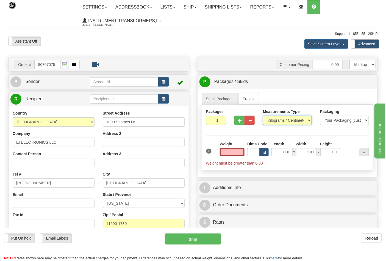
type input "0.00"
click at [286, 116] on select "Pounds / Inches Kilograms / Centimeters" at bounding box center [287, 120] width 49 height 9
select select "0"
click at [263, 116] on select "Pounds / Inches Kilograms / Centimeters" at bounding box center [287, 120] width 49 height 9
click at [223, 157] on div "Weight 0.00" at bounding box center [232, 150] width 28 height 19
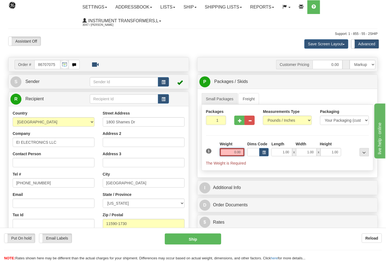
click at [231, 152] on input "0.00" at bounding box center [232, 152] width 25 height 8
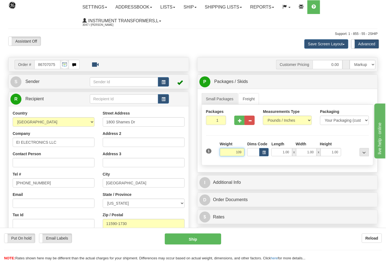
click button "Delete" at bounding box center [0, 0] width 0 height 0
type input "109.00"
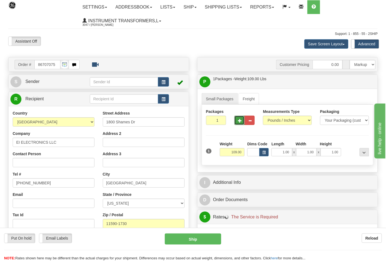
click at [241, 123] on button "button" at bounding box center [239, 120] width 10 height 9
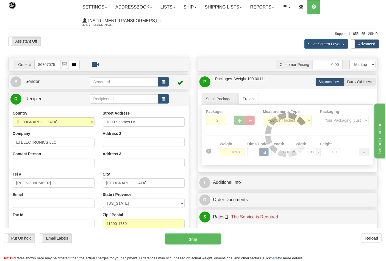
click at [241, 123] on div at bounding box center [287, 135] width 171 height 60
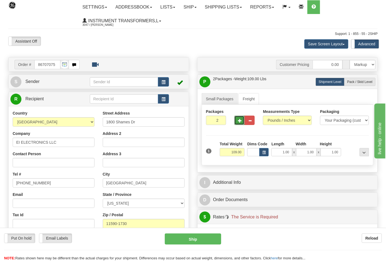
click at [241, 123] on button "button" at bounding box center [239, 120] width 10 height 9
type input "3"
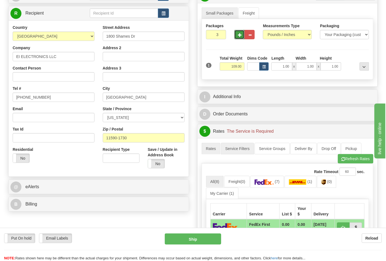
scroll to position [91, 0]
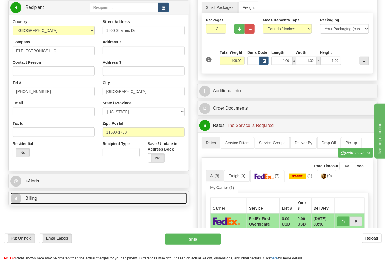
click at [86, 204] on link "B Billing" at bounding box center [98, 198] width 176 height 11
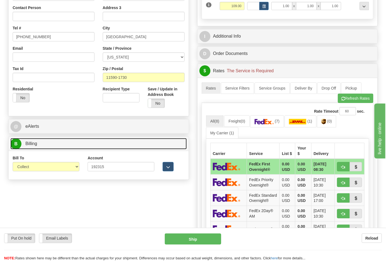
scroll to position [152, 0]
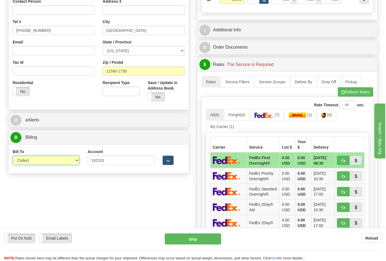
click at [62, 164] on select "Sender Recipient Third Party Collect" at bounding box center [46, 160] width 67 height 9
select select "2"
click at [13, 156] on select "Sender Recipient Third Party Collect" at bounding box center [46, 160] width 67 height 9
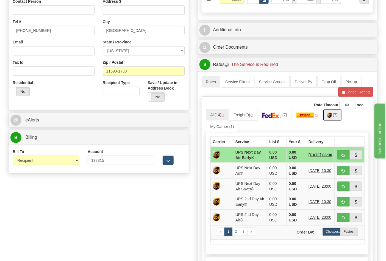
click at [330, 117] on img at bounding box center [329, 115] width 5 height 5
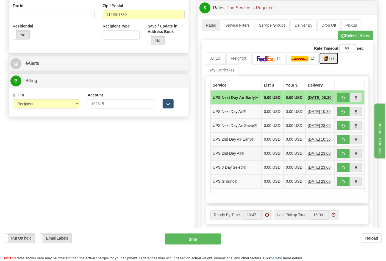
scroll to position [213, 0]
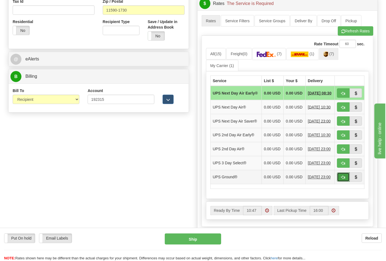
click at [344, 179] on span "button" at bounding box center [343, 178] width 4 height 4
type input "03"
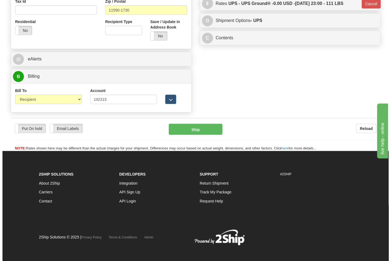
scroll to position [210, 0]
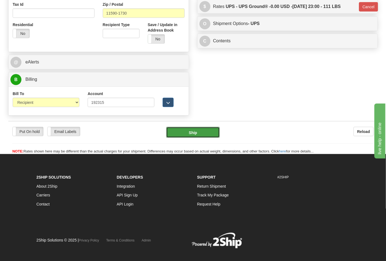
click at [204, 131] on button "Ship" at bounding box center [192, 132] width 53 height 11
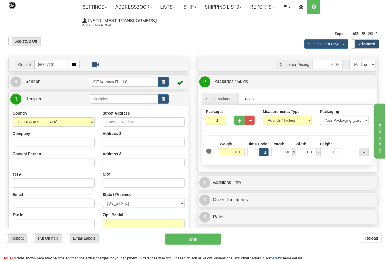
type input "86707101"
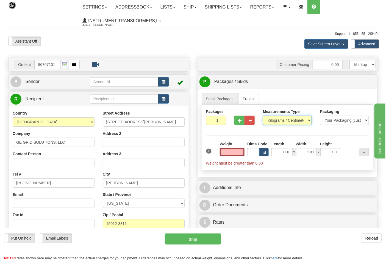
type input "0.00"
click at [305, 121] on select "Pounds / Inches Kilograms / Centimeters" at bounding box center [287, 120] width 49 height 9
select select "0"
click at [263, 116] on select "Pounds / Inches Kilograms / Centimeters" at bounding box center [287, 120] width 49 height 9
click at [242, 122] on span "button" at bounding box center [240, 121] width 4 height 4
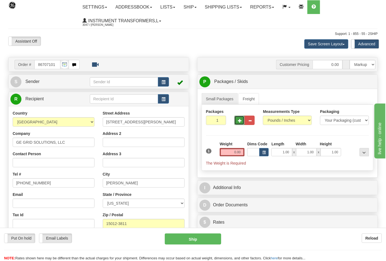
type input "2"
click at [234, 153] on input "0.00" at bounding box center [232, 152] width 25 height 8
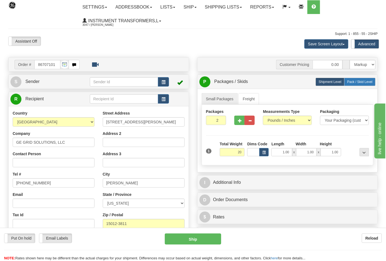
type input "20.00"
click at [357, 84] on span "Pack / Skid Level" at bounding box center [359, 82] width 25 height 4
radio input "true"
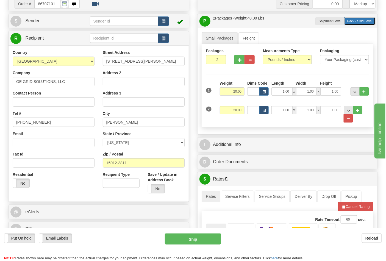
scroll to position [61, 0]
drag, startPoint x: 227, startPoint y: 112, endPoint x: 248, endPoint y: 110, distance: 20.9
click at [248, 110] on div "2 Weight 20.00 Dims Code Length Width Height" at bounding box center [288, 111] width 166 height 23
click button "Delete" at bounding box center [0, 0] width 0 height 0
type input "25.00"
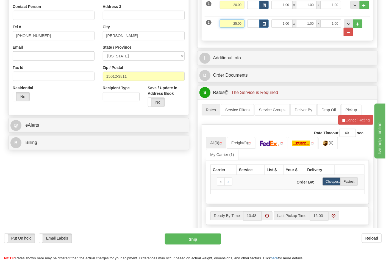
scroll to position [152, 0]
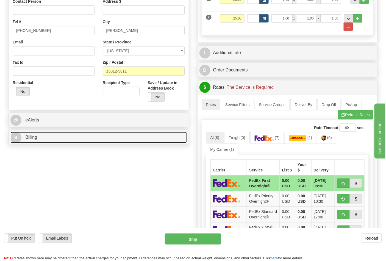
click at [100, 138] on link "B Billing" at bounding box center [98, 137] width 176 height 11
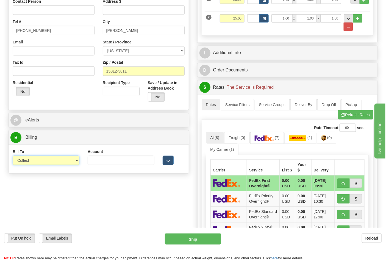
click at [66, 160] on select "Sender Recipient Third Party Collect" at bounding box center [46, 160] width 67 height 9
select select "2"
click at [13, 156] on select "Sender Recipient Third Party Collect" at bounding box center [46, 160] width 67 height 9
click at [104, 162] on input "Account" at bounding box center [121, 160] width 67 height 9
paste input "160294132"
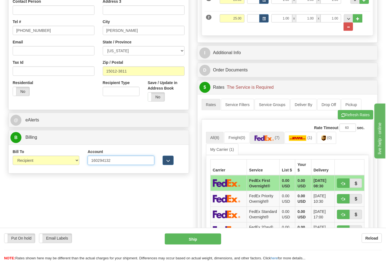
type input "160294132"
click at [273, 142] on link "(7)" at bounding box center [267, 138] width 34 height 12
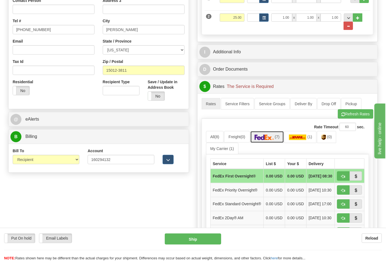
scroll to position [183, 0]
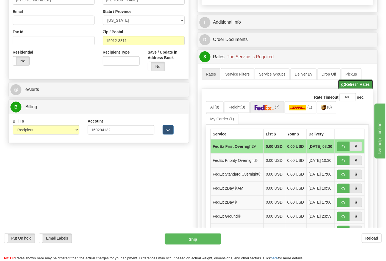
click at [353, 83] on button "Refresh Rates" at bounding box center [355, 84] width 35 height 9
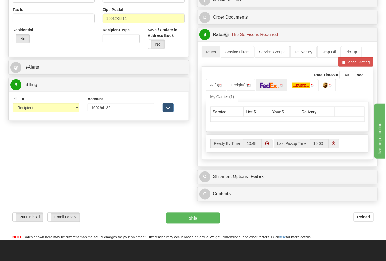
scroll to position [244, 0]
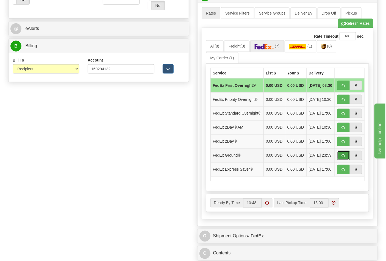
click at [338, 160] on button "button" at bounding box center [343, 155] width 13 height 9
type input "92"
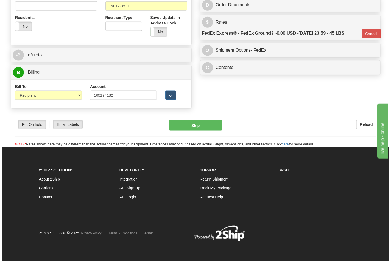
scroll to position [218, 0]
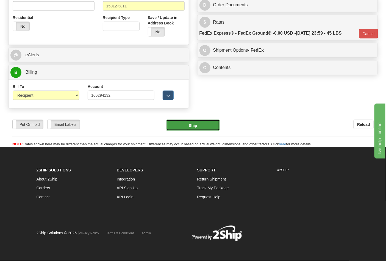
click at [201, 126] on button "Ship" at bounding box center [192, 125] width 53 height 11
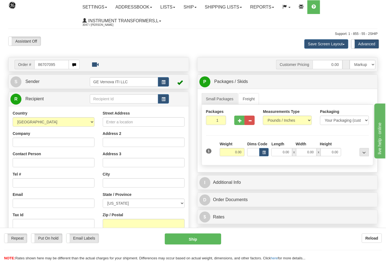
type input "86707095"
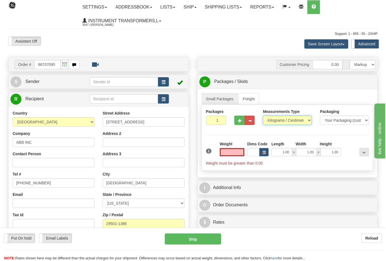
type input "0.00"
click at [283, 119] on select "Pounds / Inches Kilograms / Centimeters" at bounding box center [287, 120] width 49 height 9
select select "0"
click at [263, 116] on select "Pounds / Inches Kilograms / Centimeters" at bounding box center [287, 120] width 49 height 9
click at [242, 123] on button "button" at bounding box center [239, 120] width 10 height 9
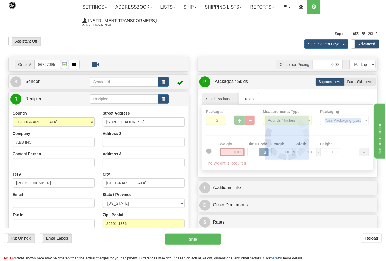
click at [242, 123] on div at bounding box center [287, 138] width 171 height 66
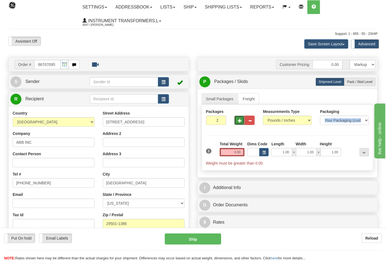
click at [242, 123] on button "button" at bounding box center [239, 120] width 10 height 9
type input "3"
click at [227, 147] on div "Total Weight 0.00" at bounding box center [232, 148] width 25 height 15
click at [227, 153] on input "0.00" at bounding box center [232, 152] width 25 height 8
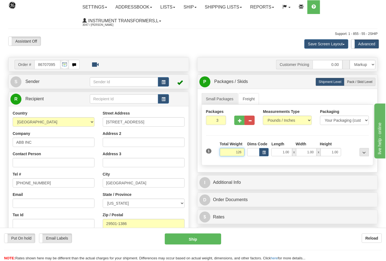
click button "Delete" at bounding box center [0, 0] width 0 height 0
type input "126.00"
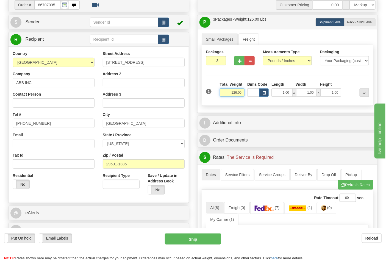
scroll to position [91, 0]
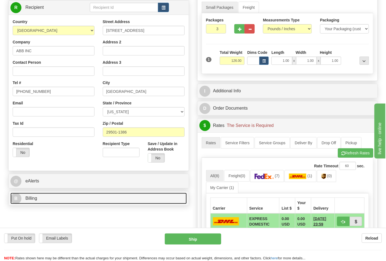
click at [45, 196] on link "B Billing" at bounding box center [98, 198] width 176 height 11
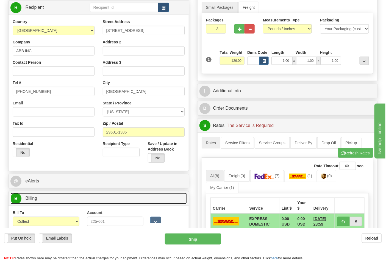
scroll to position [122, 0]
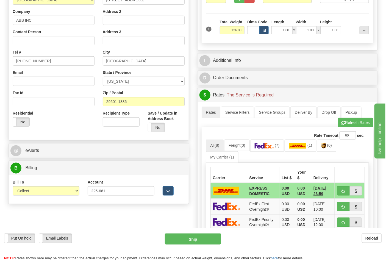
click at [52, 199] on div "Bill To Sender Recipient Third Party Collect" at bounding box center [46, 189] width 75 height 20
click at [52, 194] on select "Sender Recipient Third Party Collect" at bounding box center [46, 190] width 67 height 9
select select "2"
click at [13, 187] on select "Sender Recipient Third Party Collect" at bounding box center [46, 190] width 67 height 9
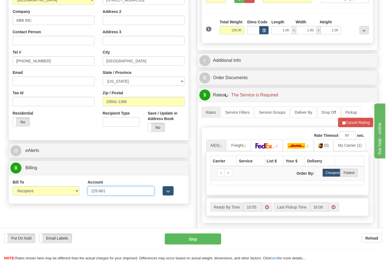
click at [99, 191] on input "225-661" at bounding box center [121, 190] width 67 height 9
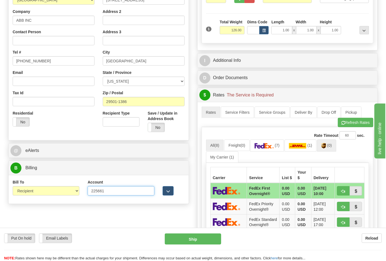
type input "225661"
click at [323, 146] on link "(0)" at bounding box center [326, 146] width 19 height 12
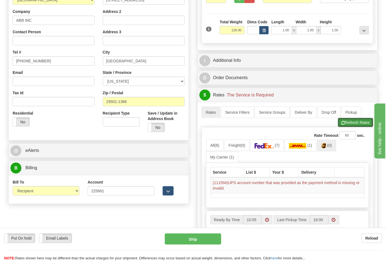
click at [355, 124] on button "Refresh Rates" at bounding box center [355, 122] width 35 height 9
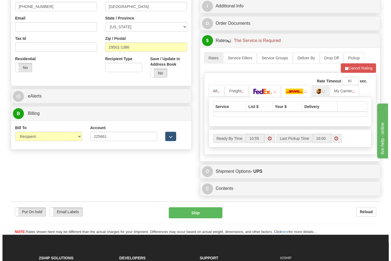
scroll to position [183, 0]
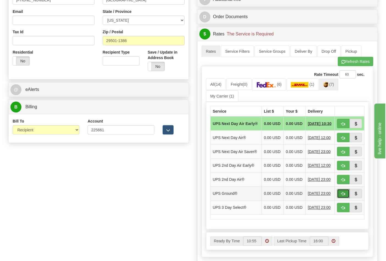
click at [346, 198] on button "button" at bounding box center [343, 193] width 13 height 9
type input "03"
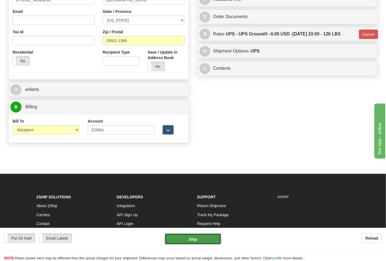
click at [196, 238] on button "Ship" at bounding box center [193, 238] width 56 height 11
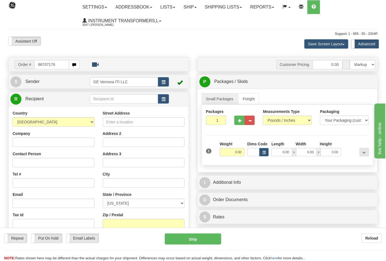
type input "86707176"
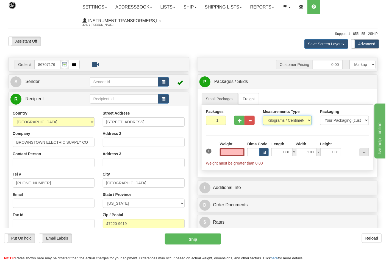
type input "0.00"
click at [304, 123] on select "Pounds / Inches Kilograms / Centimeters" at bounding box center [287, 120] width 49 height 9
select select "0"
click at [263, 116] on select "Pounds / Inches Kilograms / Centimeters" at bounding box center [287, 120] width 49 height 9
click at [236, 124] on button "button" at bounding box center [239, 120] width 10 height 9
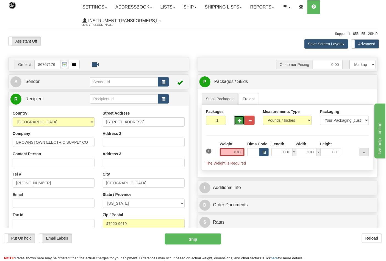
type input "2"
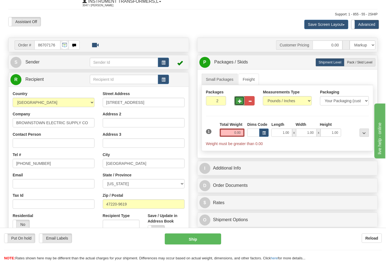
scroll to position [30, 0]
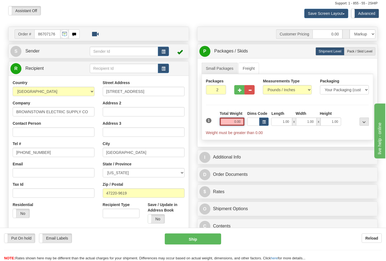
click at [233, 123] on input "0.00" at bounding box center [232, 122] width 25 height 8
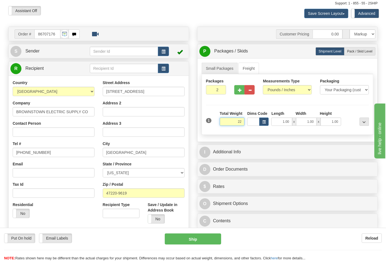
click button "Delete" at bounding box center [0, 0] width 0 height 0
type input "22.00"
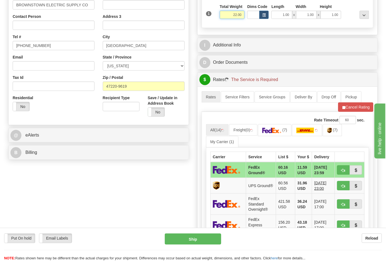
scroll to position [152, 0]
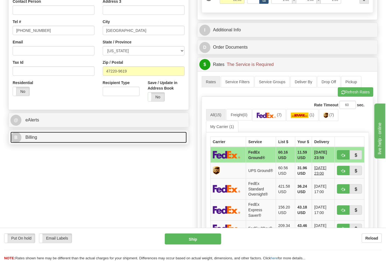
click at [127, 137] on link "B Billing" at bounding box center [98, 137] width 176 height 11
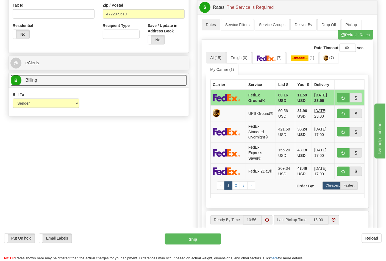
scroll to position [213, 0]
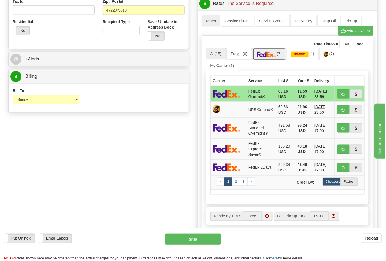
click at [271, 53] on img at bounding box center [266, 54] width 19 height 5
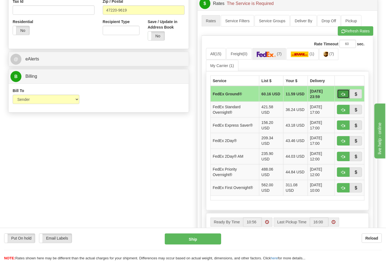
click at [342, 93] on span "button" at bounding box center [343, 95] width 4 height 4
type input "92"
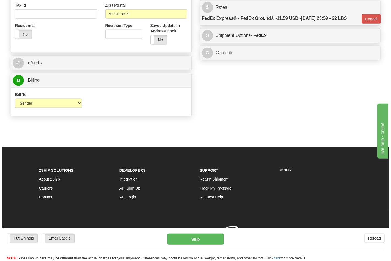
scroll to position [210, 0]
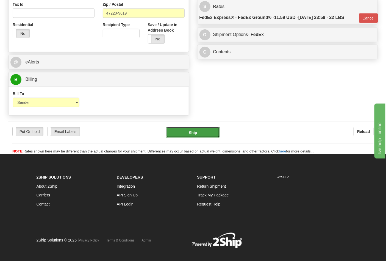
click at [203, 133] on button "Ship" at bounding box center [192, 132] width 53 height 11
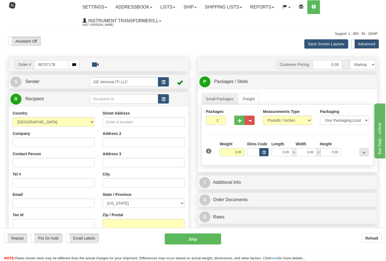
type input "86707178"
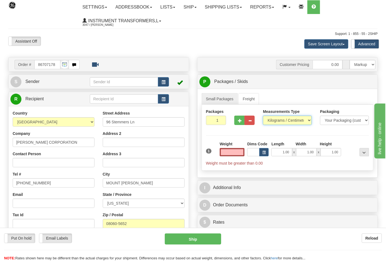
type input "0.00"
click at [271, 123] on select "Pounds / Inches Kilograms / Centimeters" at bounding box center [287, 120] width 49 height 9
select select "0"
click at [263, 116] on select "Pounds / Inches Kilograms / Centimeters" at bounding box center [287, 120] width 49 height 9
click at [234, 154] on input "0.00" at bounding box center [232, 152] width 25 height 8
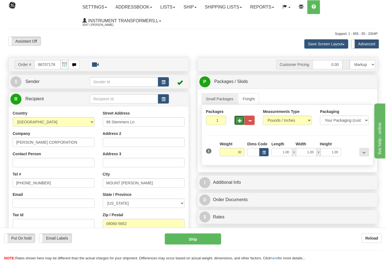
type input "30.00"
click at [239, 120] on span "button" at bounding box center [240, 121] width 4 height 4
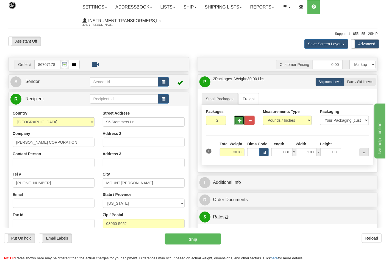
click at [239, 120] on span "button" at bounding box center [240, 121] width 4 height 4
type input "3"
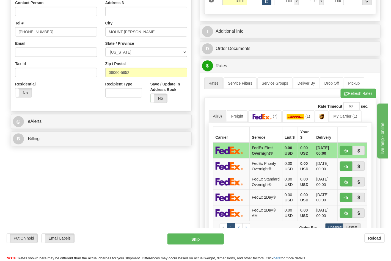
scroll to position [152, 0]
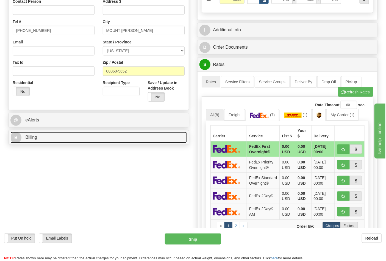
click at [81, 141] on link "B Billing" at bounding box center [98, 137] width 176 height 11
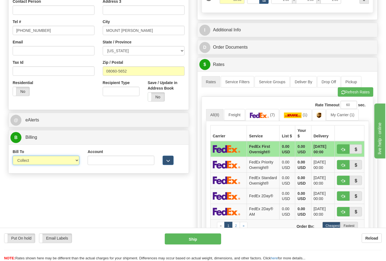
click at [69, 160] on select "Sender Recipient Third Party Collect" at bounding box center [46, 160] width 67 height 9
select select "2"
click at [13, 156] on select "Sender Recipient Third Party Collect" at bounding box center [46, 160] width 67 height 9
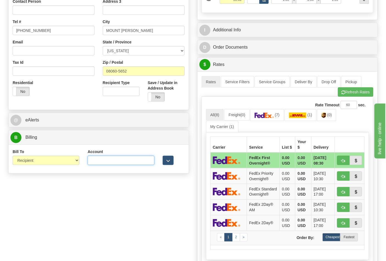
click at [144, 161] on input "Account" at bounding box center [121, 160] width 67 height 9
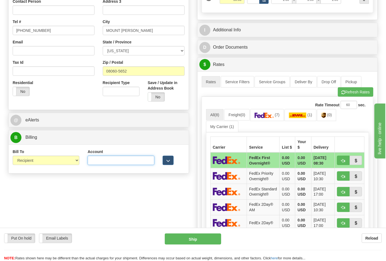
paste input "103538629"
type input "103538629"
drag, startPoint x: 274, startPoint y: 117, endPoint x: 278, endPoint y: 120, distance: 4.5
click at [274, 117] on img at bounding box center [264, 115] width 19 height 5
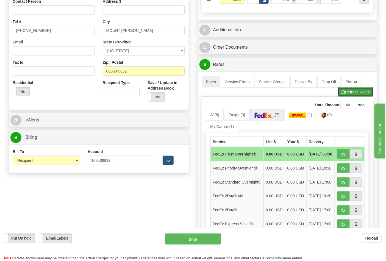
click at [352, 95] on button "Refresh Rates" at bounding box center [355, 91] width 35 height 9
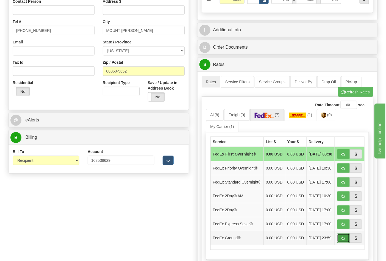
click at [346, 243] on button "button" at bounding box center [343, 237] width 13 height 9
type input "92"
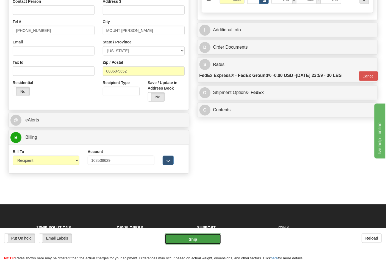
click at [215, 239] on button "Ship" at bounding box center [193, 238] width 56 height 11
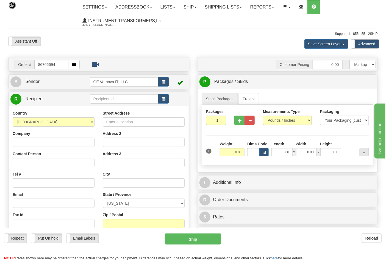
type input "86706694"
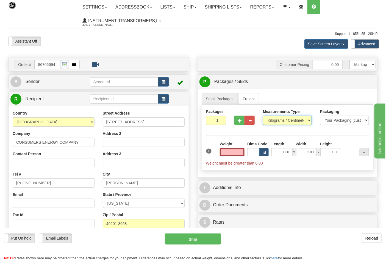
type input "0.00"
click at [308, 119] on select "Pounds / Inches Kilograms / Centimeters" at bounding box center [287, 120] width 49 height 9
select select "0"
click at [263, 116] on select "Pounds / Inches Kilograms / Centimeters" at bounding box center [287, 120] width 49 height 9
click at [232, 156] on input "0.00" at bounding box center [232, 152] width 25 height 8
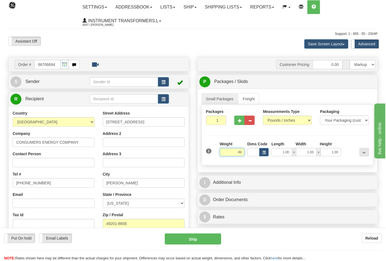
click button "Delete" at bounding box center [0, 0] width 0 height 0
type input "49.00"
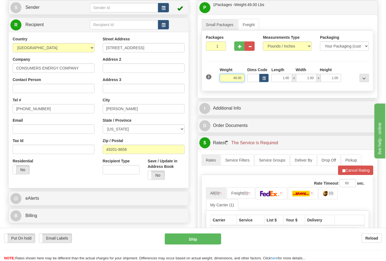
scroll to position [91, 0]
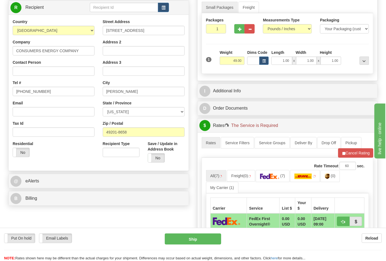
click at [135, 205] on div "B Billing" at bounding box center [99, 198] width 180 height 14
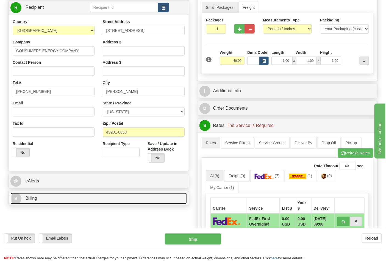
click at [135, 199] on link "B Billing" at bounding box center [98, 198] width 176 height 11
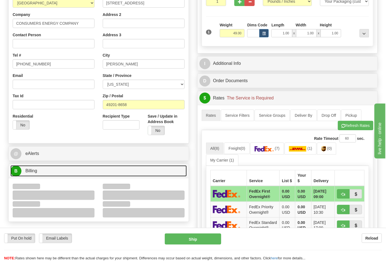
scroll to position [183, 0]
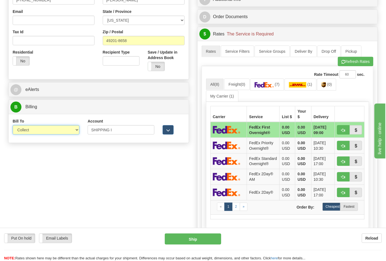
click at [66, 135] on select "Sender Recipient Third Party Collect" at bounding box center [46, 129] width 67 height 9
select select "2"
click at [13, 126] on select "Sender Recipient Third Party Collect" at bounding box center [46, 129] width 67 height 9
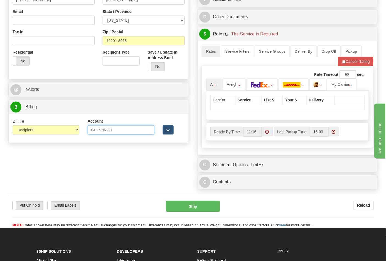
drag, startPoint x: 115, startPoint y: 128, endPoint x: 73, endPoint y: 139, distance: 43.0
click at [80, 139] on div "Bill To Sender Recipient Third Party Collect Account SHIPPING I 3rd Party Accou…" at bounding box center [99, 128] width 180 height 20
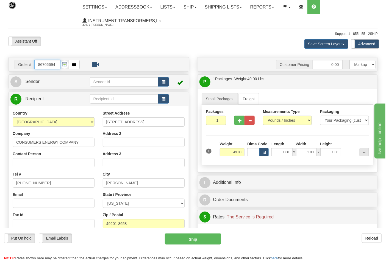
scroll to position [0, 0]
drag, startPoint x: 55, startPoint y: 64, endPoint x: 0, endPoint y: 63, distance: 55.2
click at [0, 63] on div "Toggle navigation Settings Shipping Preferences Fields Preferences New" at bounding box center [193, 256] width 386 height 513
type input "86707085"
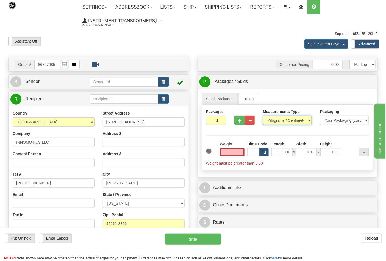
type input "0.00"
click at [280, 119] on select "Pounds / Inches Kilograms / Centimeters" at bounding box center [287, 120] width 49 height 9
select select "0"
click at [263, 116] on select "Pounds / Inches Kilograms / Centimeters" at bounding box center [287, 120] width 49 height 9
click at [232, 156] on input "0.00" at bounding box center [232, 152] width 25 height 8
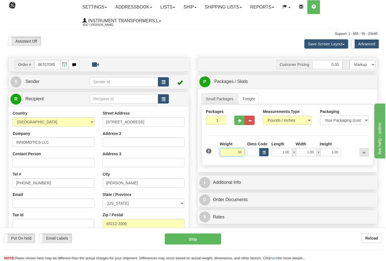
click button "Delete" at bounding box center [0, 0] width 0 height 0
type input "34.00"
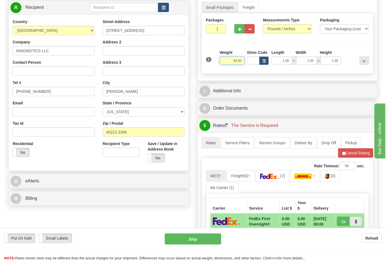
scroll to position [152, 0]
